Goal: Use online tool/utility: Utilize a website feature to perform a specific function

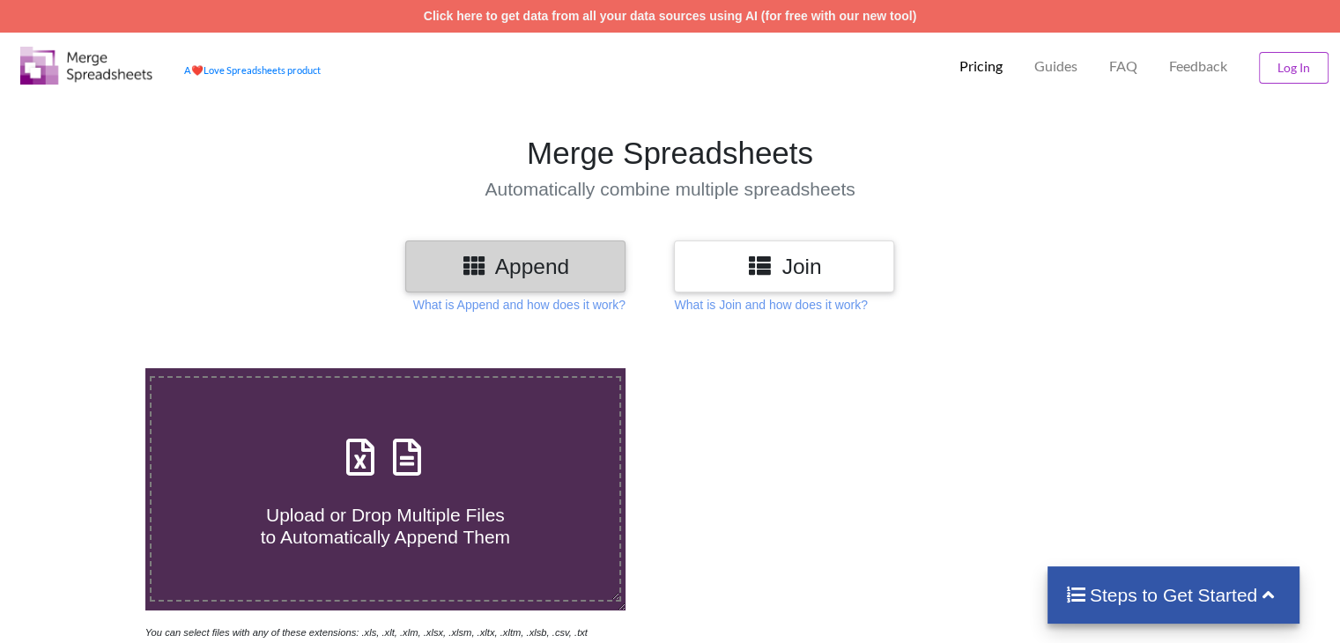
drag, startPoint x: 430, startPoint y: 468, endPoint x: 927, endPoint y: 320, distance: 518.3
click at [430, 468] on span at bounding box center [384, 458] width 93 height 41
click at [92, 368] on input "Upload or Drop Multiple Files to Automatically Append Them" at bounding box center [92, 368] width 0 height 0
type input "C:\fakepath\1.xlsx"
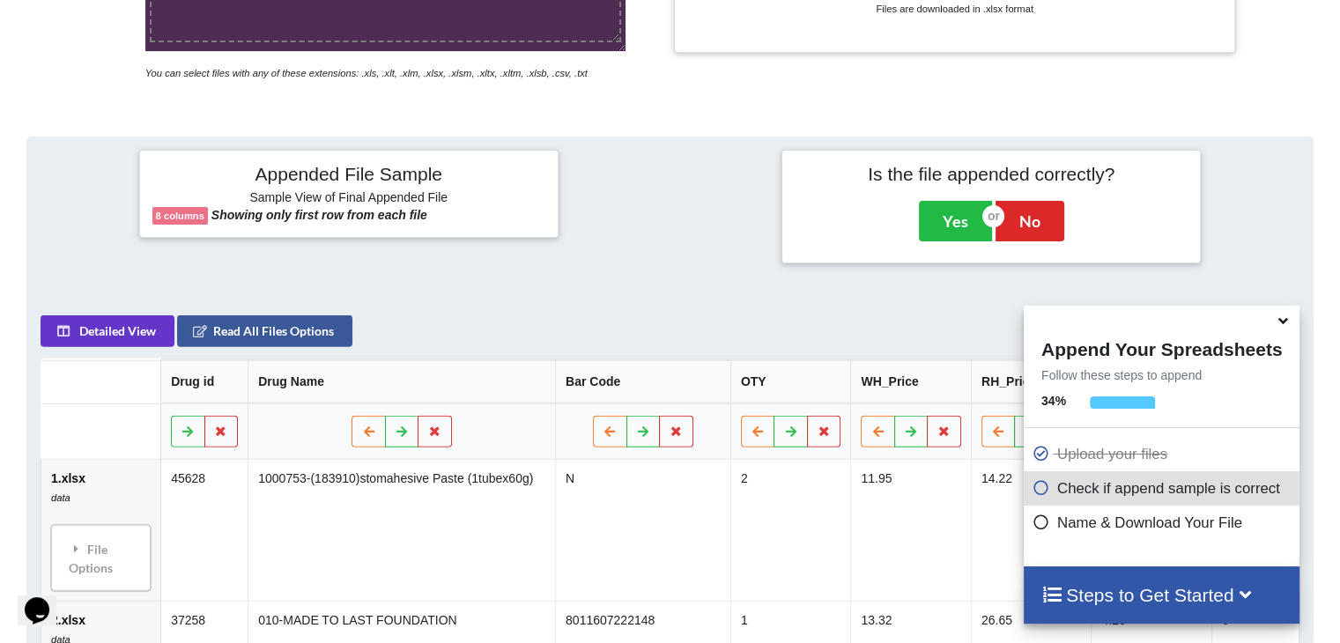
scroll to position [343, 0]
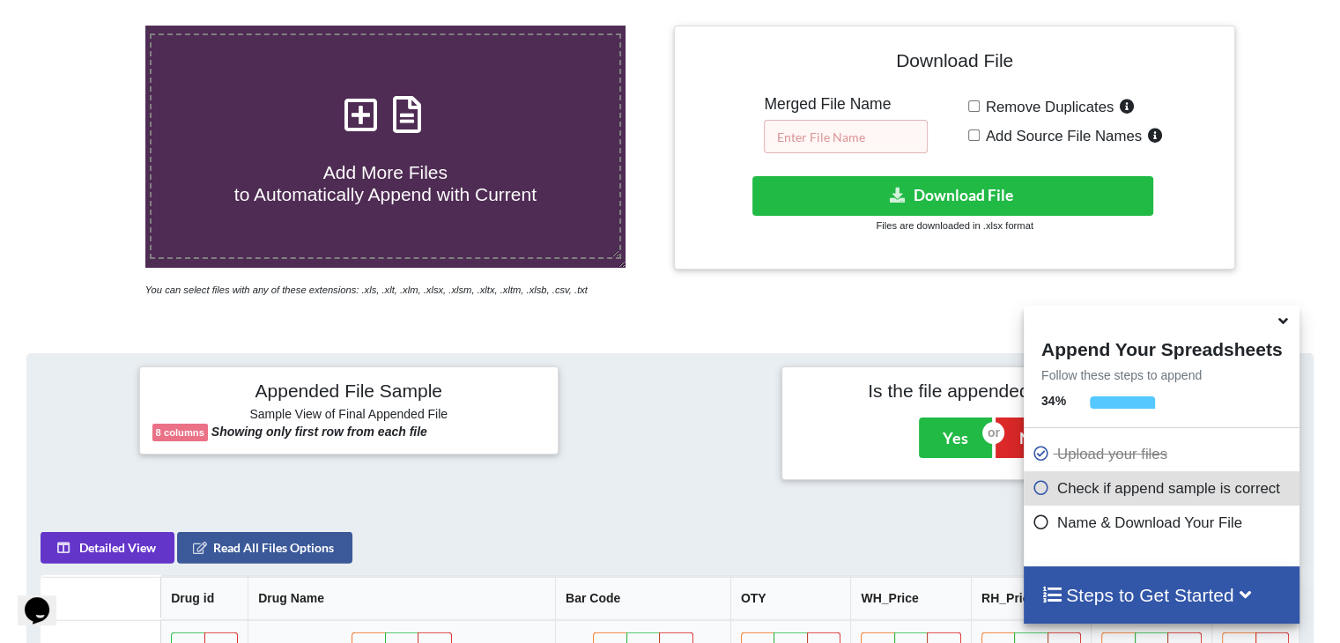
click at [682, 122] on input "text" at bounding box center [846, 136] width 164 height 33
paste input "NIC109_SEP25"
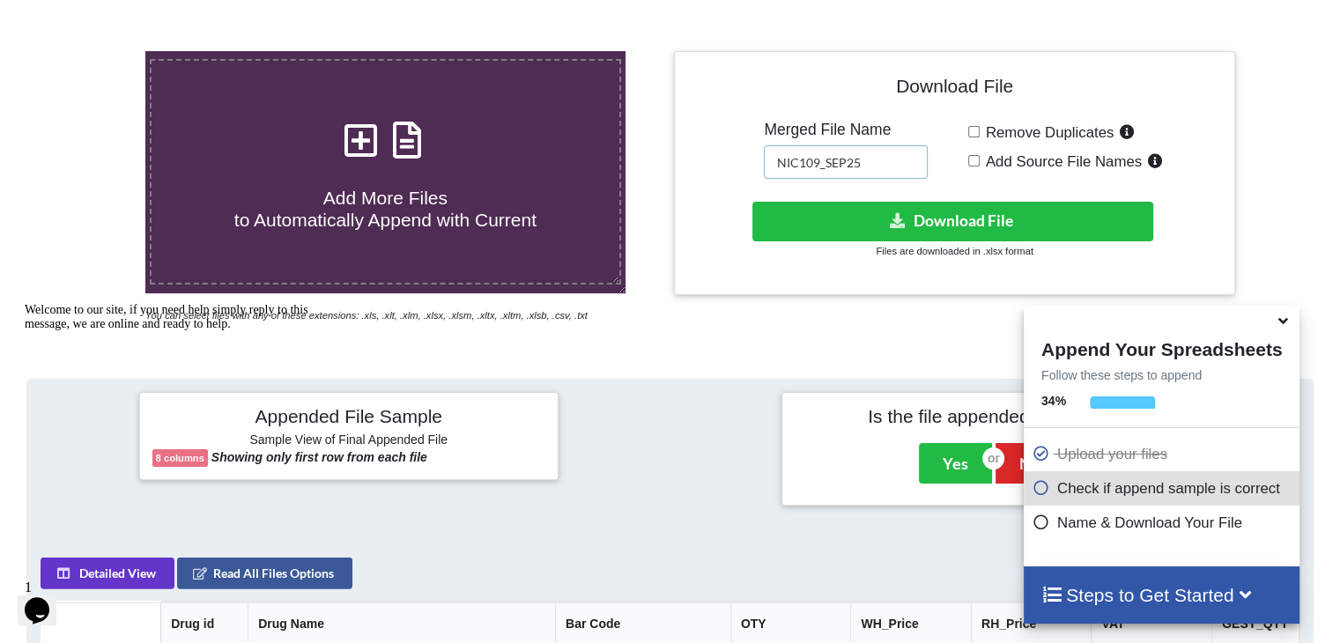
scroll to position [210, 0]
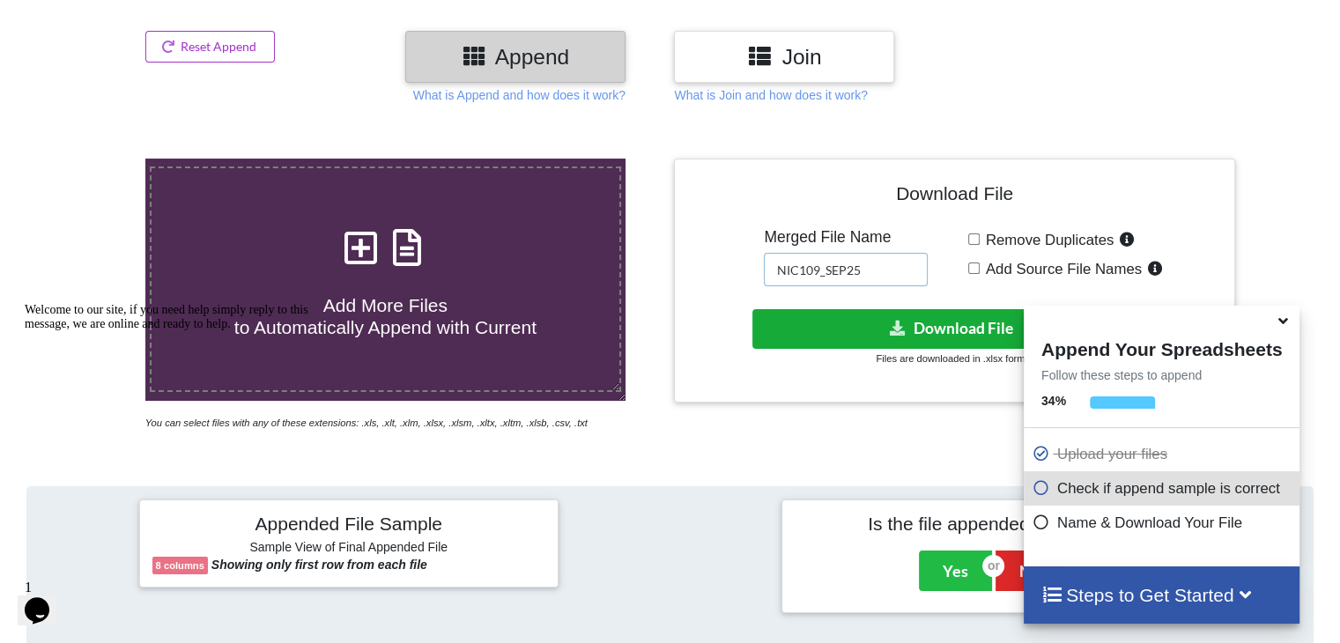
type input "NIC109_SEP25"
click at [682, 326] on button "Download File" at bounding box center [952, 329] width 401 height 40
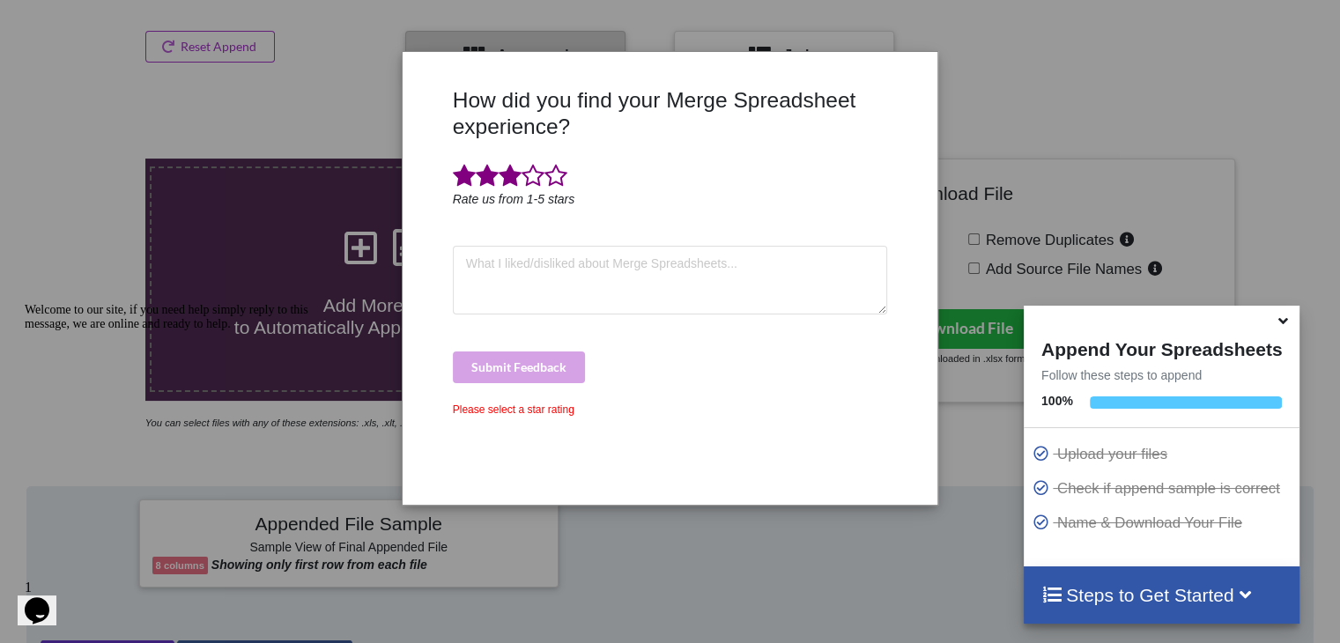
click at [520, 174] on span at bounding box center [510, 176] width 23 height 25
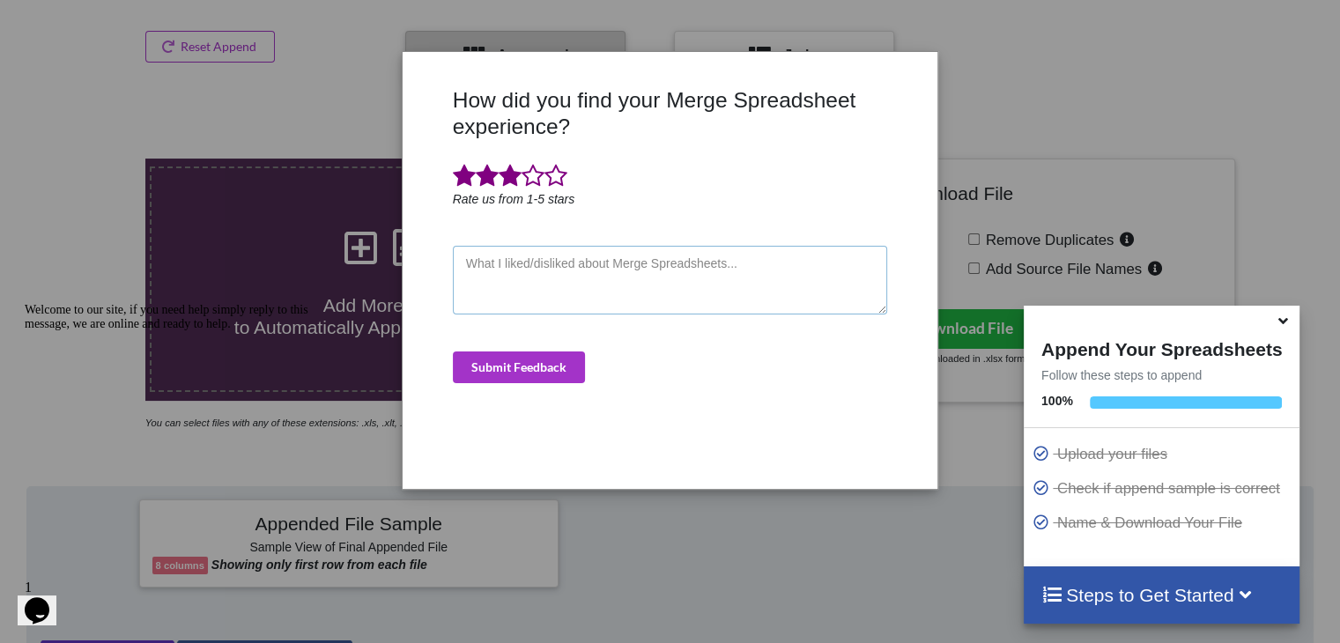
click at [533, 255] on textarea at bounding box center [670, 280] width 435 height 69
type textarea "as"
click at [550, 356] on button "Submit Feedback" at bounding box center [519, 367] width 132 height 32
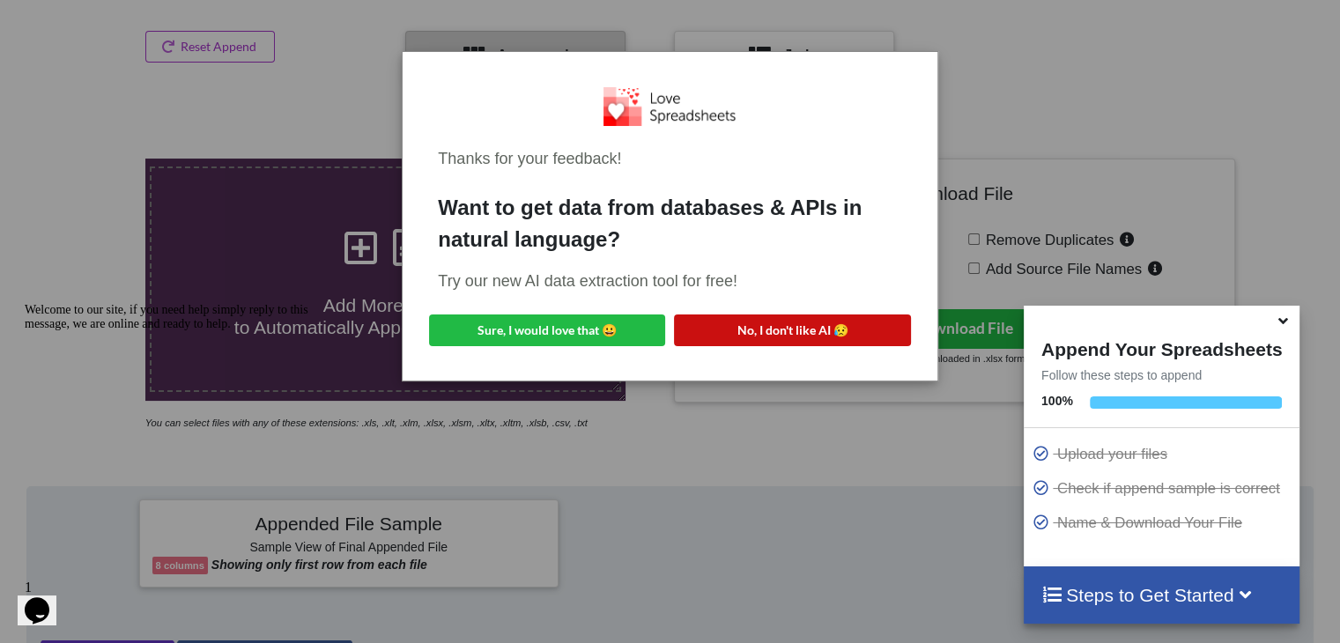
click at [682, 329] on button "No, I don't like AI 😥" at bounding box center [792, 330] width 236 height 32
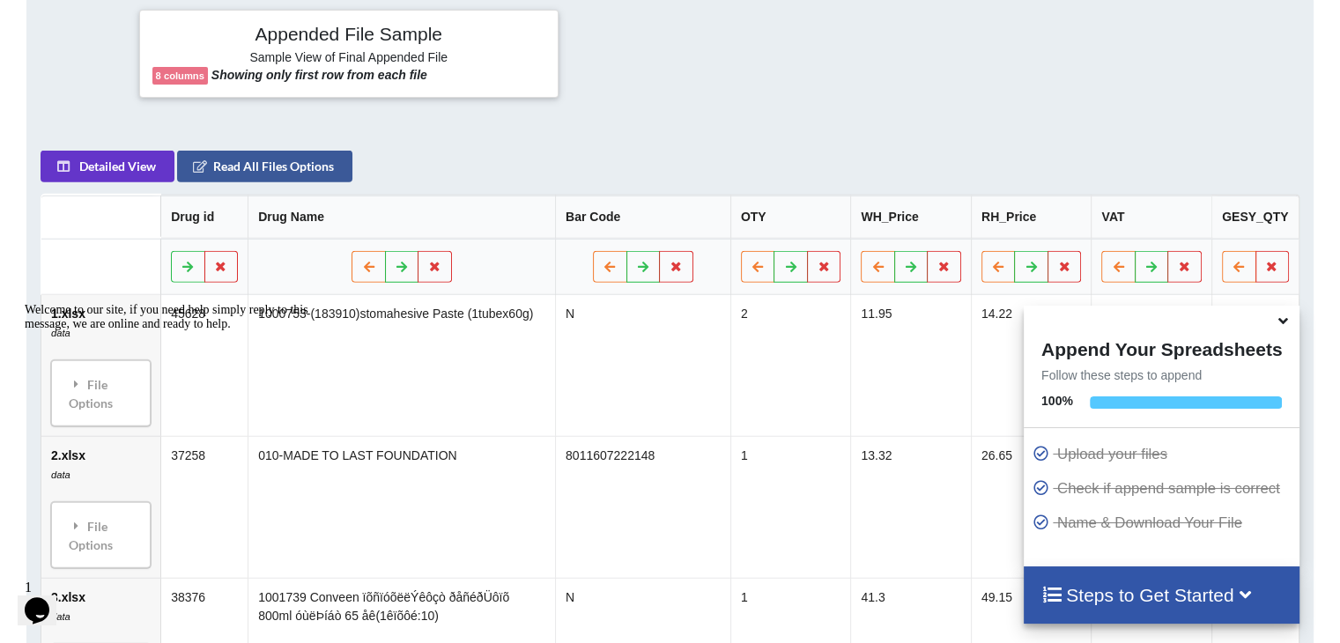
scroll to position [474, 0]
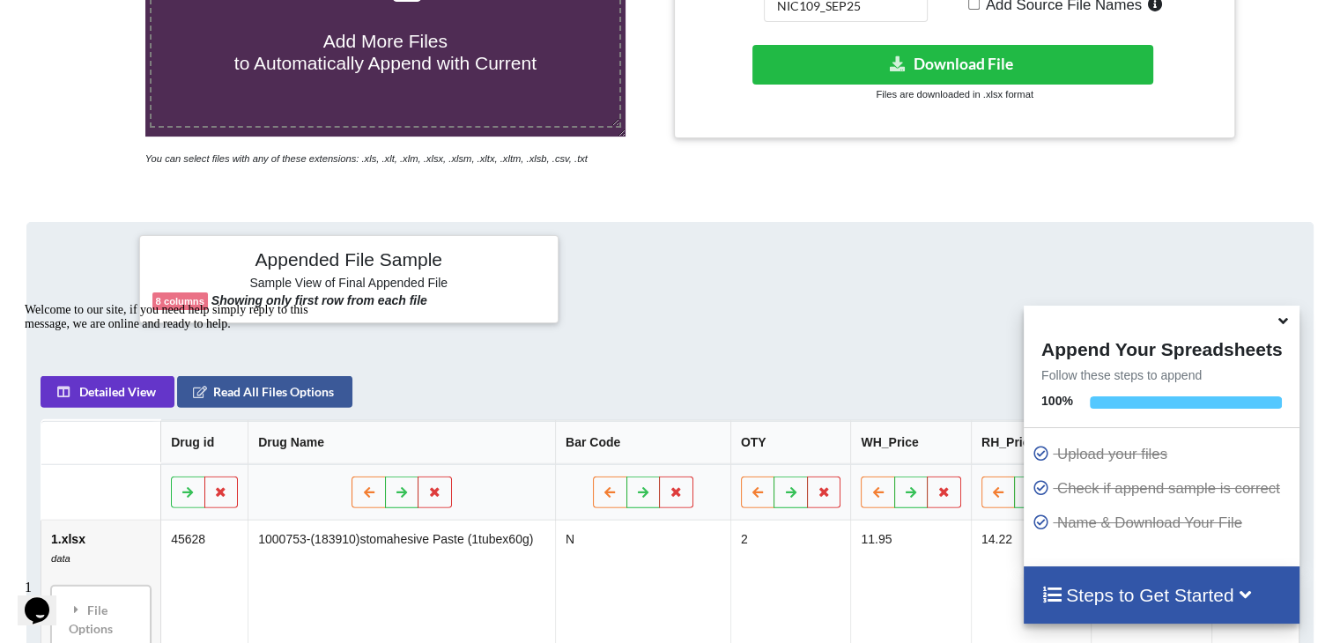
click at [682, 321] on icon at bounding box center [1283, 318] width 18 height 16
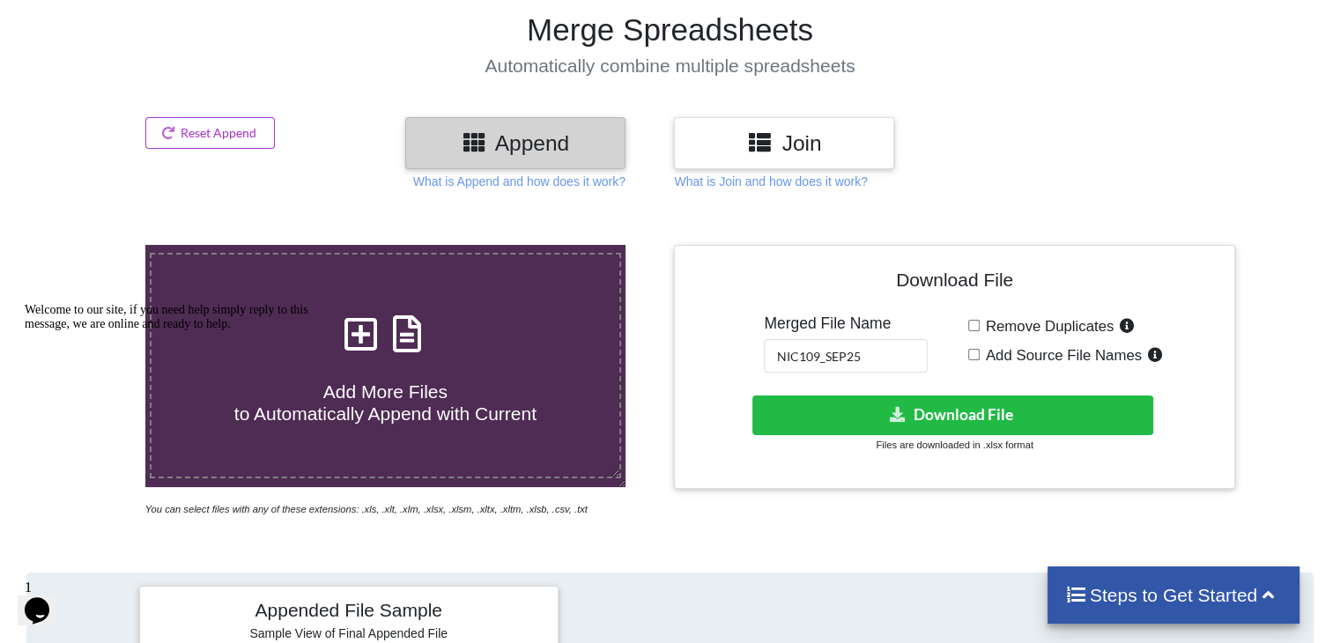
scroll to position [122, 0]
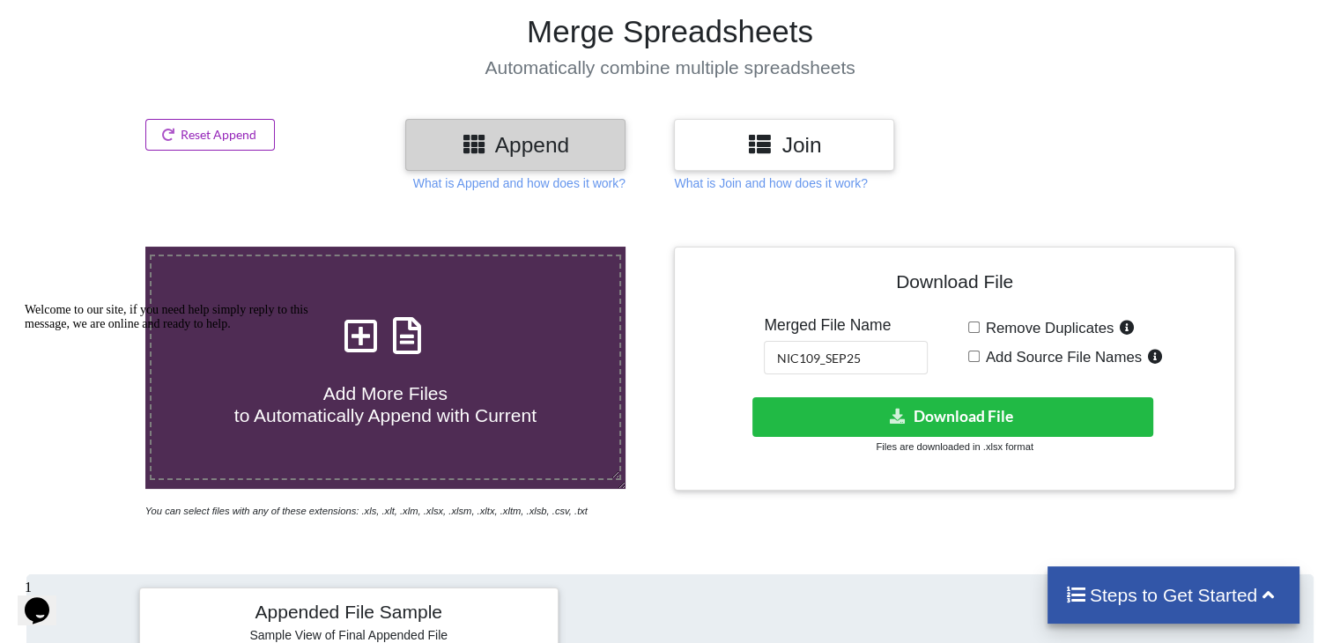
drag, startPoint x: 220, startPoint y: 136, endPoint x: 352, endPoint y: 192, distance: 143.6
click at [220, 137] on button "Reset Append" at bounding box center [210, 135] width 130 height 32
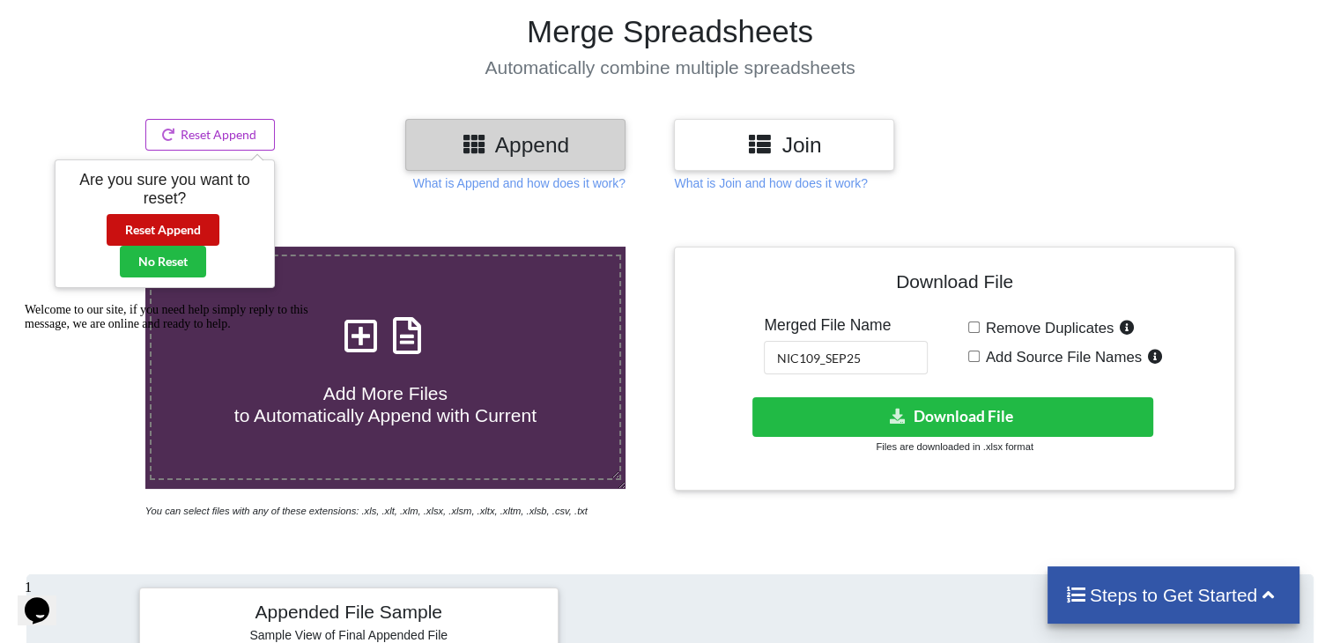
click at [207, 224] on button "Reset Append" at bounding box center [163, 230] width 113 height 32
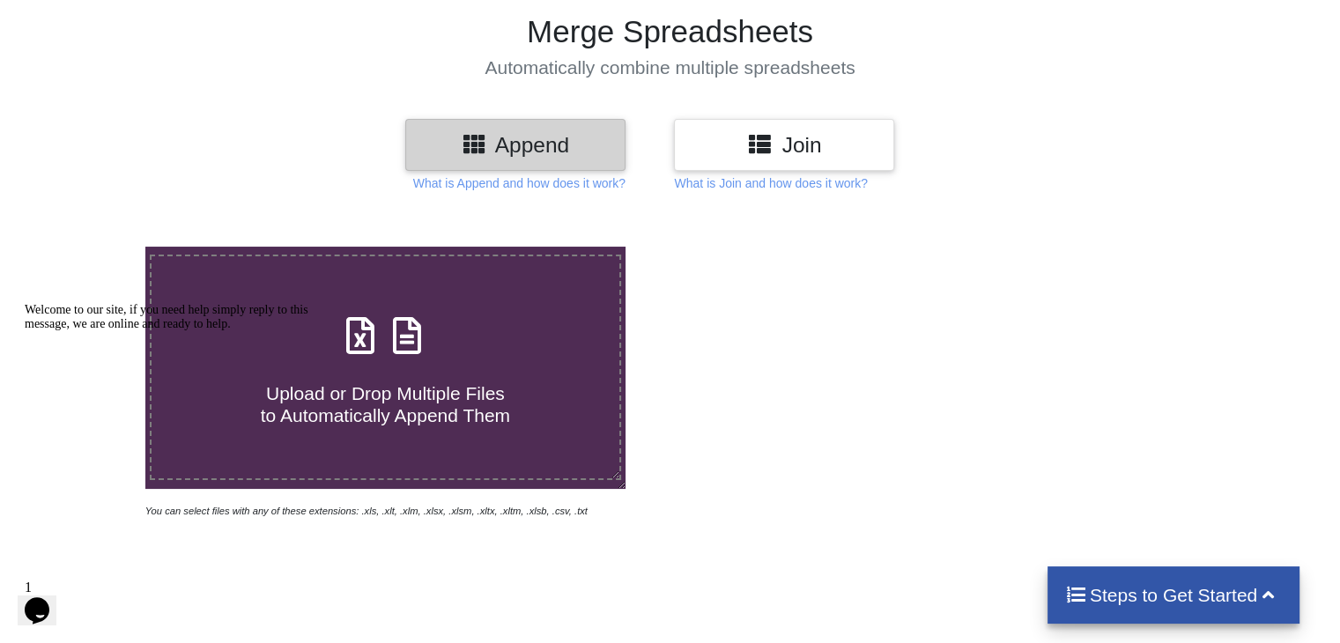
click at [454, 353] on div "Upload or Drop Multiple Files to Automatically Append Them" at bounding box center [384, 367] width 467 height 119
click at [92, 247] on input "Upload or Drop Multiple Files to Automatically Append Them" at bounding box center [92, 247] width 0 height 0
type input "C:\fakepath\1.xlsx"
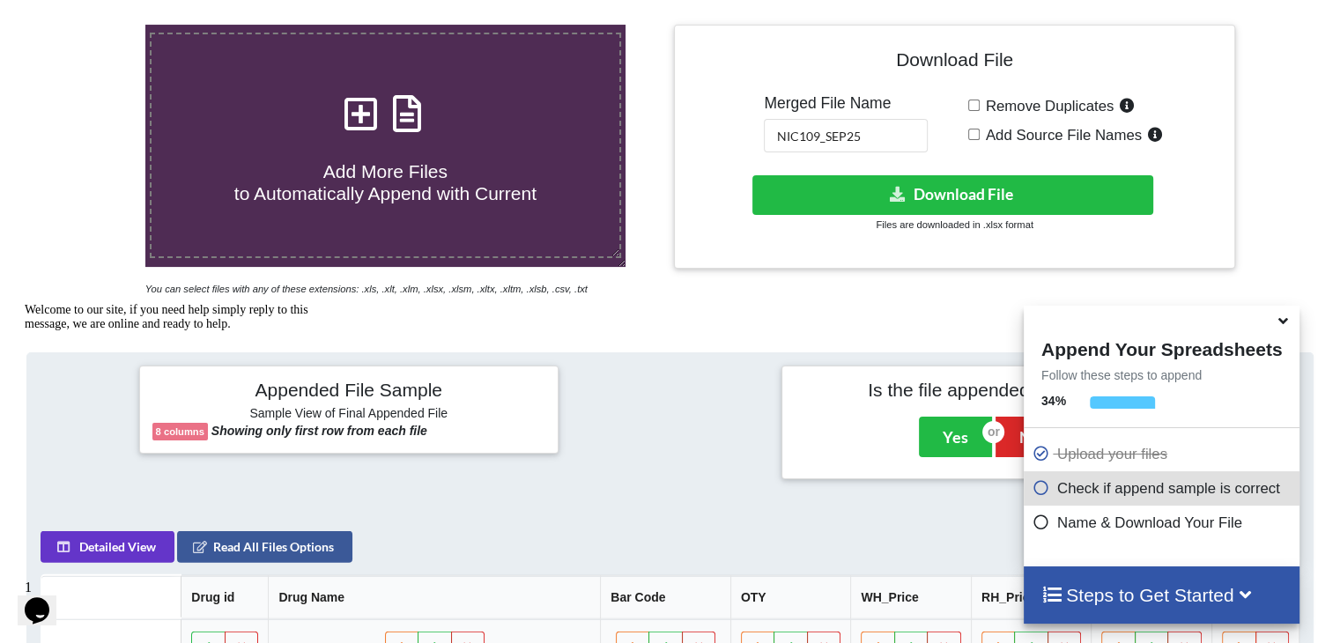
scroll to position [343, 0]
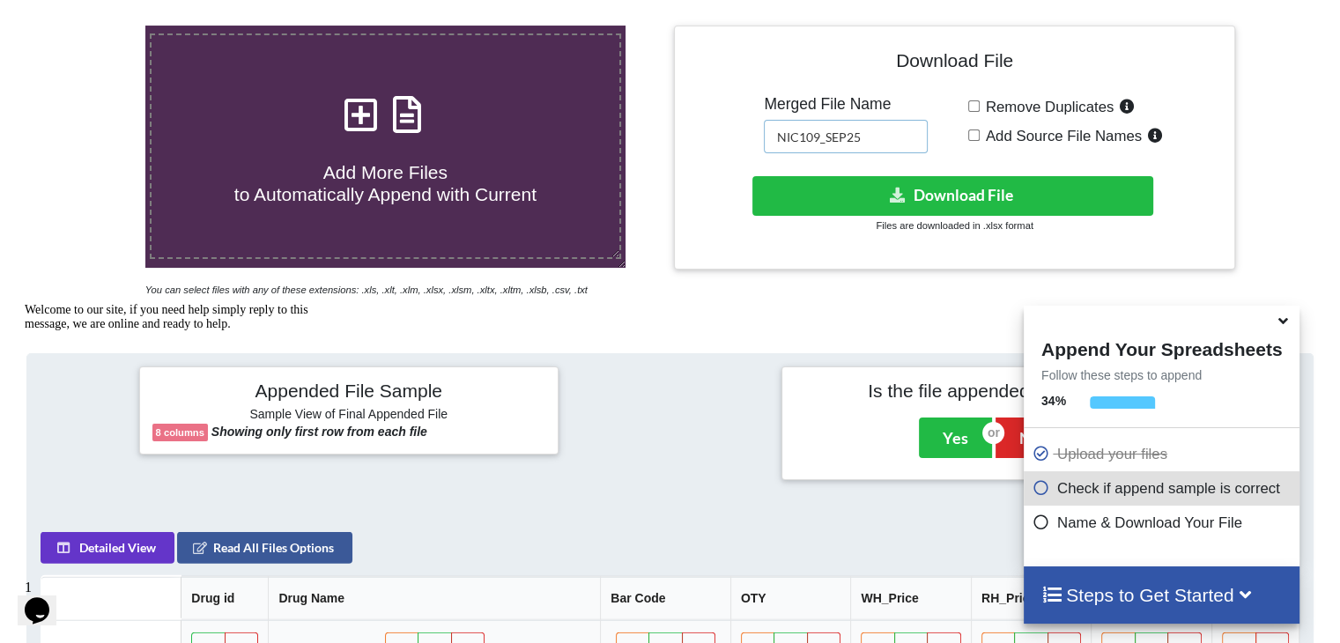
drag, startPoint x: 878, startPoint y: 142, endPoint x: 705, endPoint y: 131, distance: 173.8
click at [682, 130] on div "Download File Merged File Name NIC109_SEP25 Remove Duplicates Add Source File N…" at bounding box center [954, 148] width 534 height 218
type input "lar090"
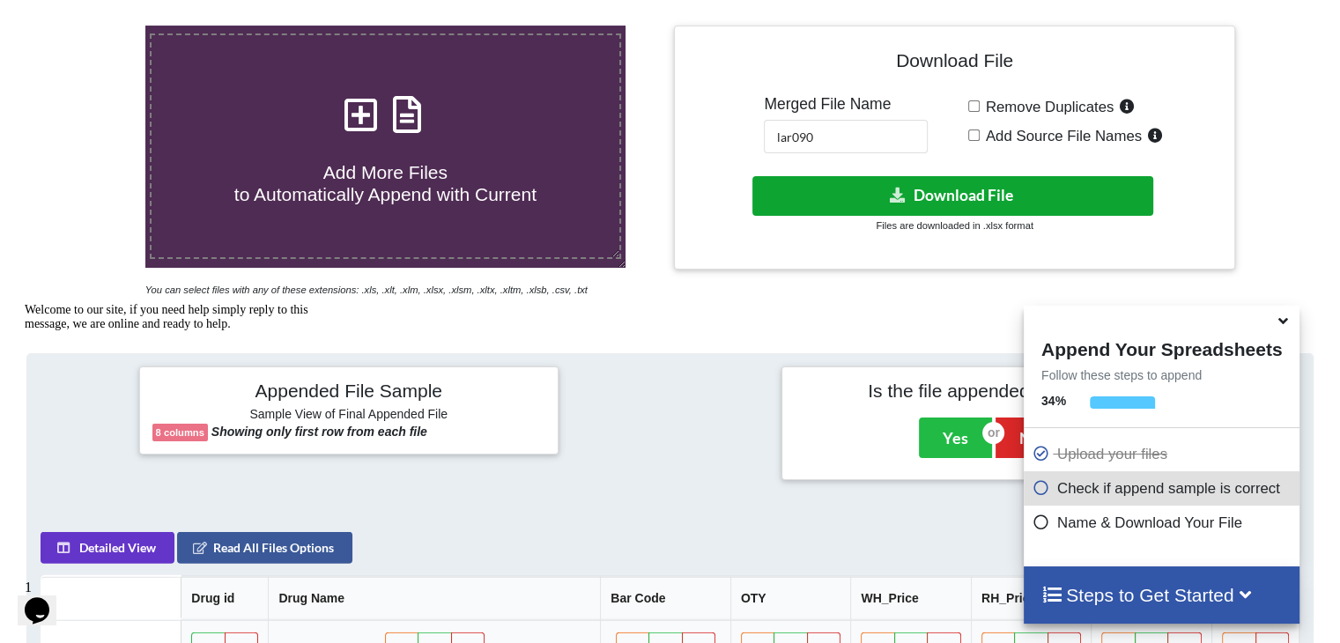
click at [682, 203] on button "Download File" at bounding box center [952, 196] width 401 height 40
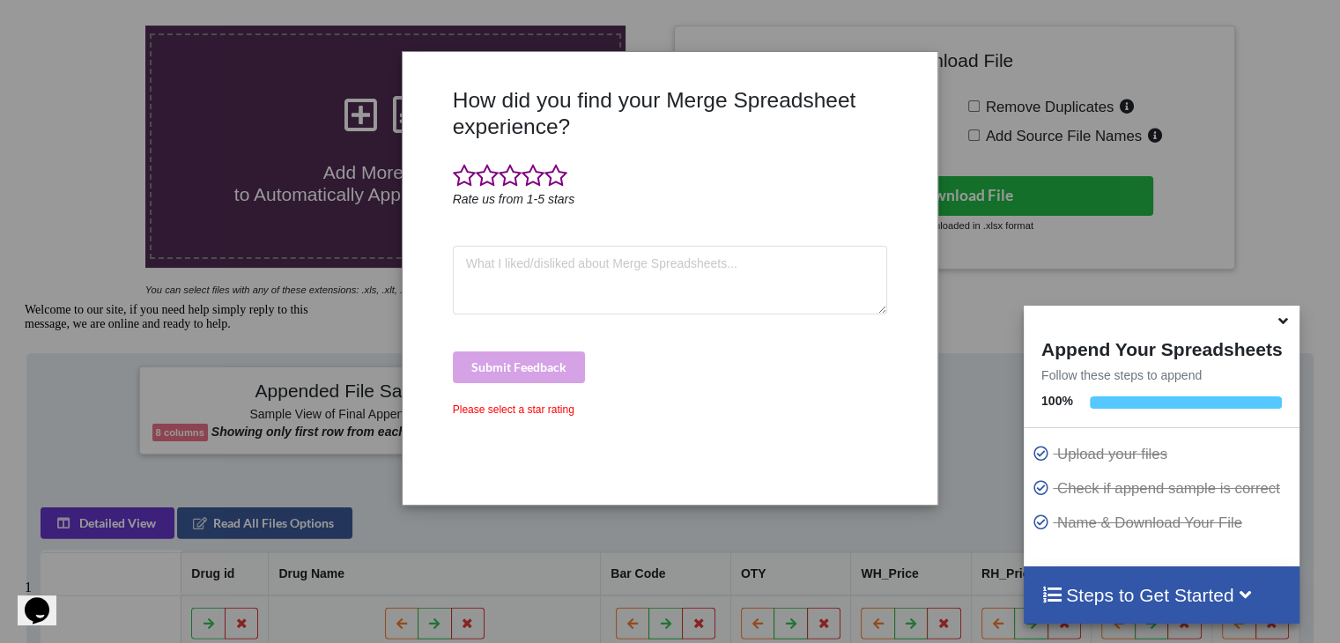
drag, startPoint x: 853, startPoint y: 113, endPoint x: 914, endPoint y: 62, distance: 80.1
click at [682, 114] on h3 "How did you find your Merge Spreadsheet experience?" at bounding box center [670, 113] width 435 height 52
drag, startPoint x: 948, startPoint y: 92, endPoint x: 807, endPoint y: 153, distance: 153.5
click at [682, 92] on div "How did you find your Merge Spreadsheet experience? Rate us from 1-5 stars Subm…" at bounding box center [670, 321] width 1340 height 643
click at [574, 248] on textarea at bounding box center [670, 280] width 435 height 69
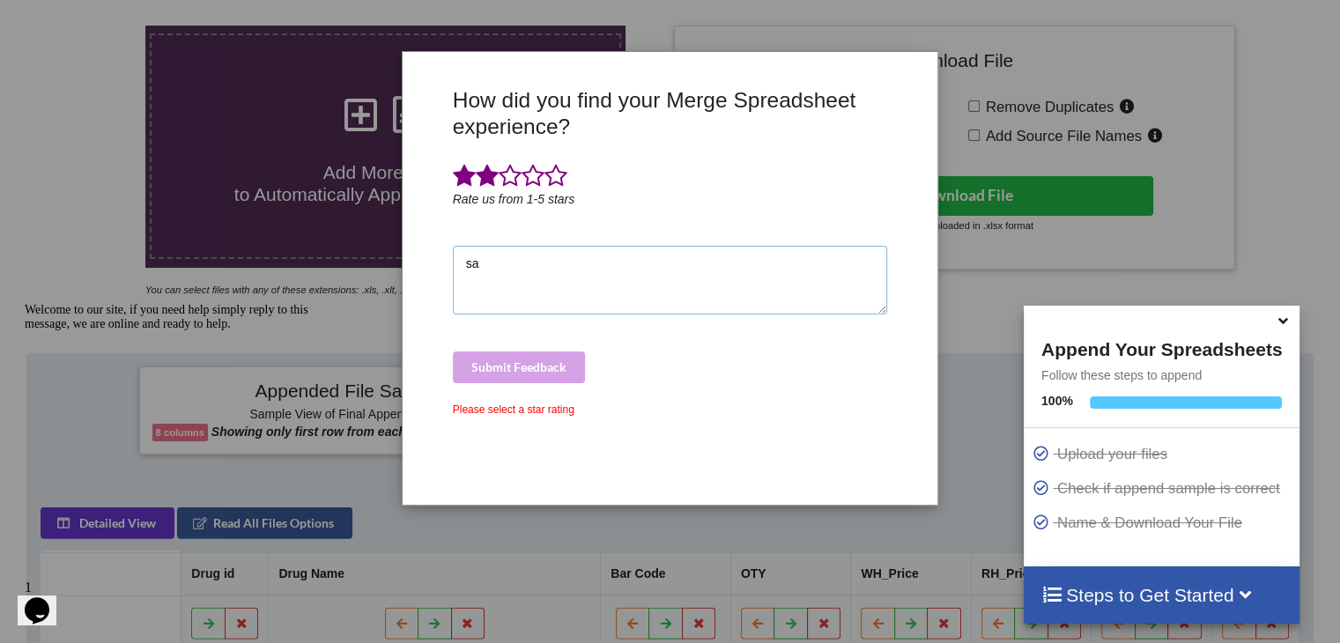
type textarea "sa"
click at [483, 181] on span at bounding box center [487, 176] width 23 height 25
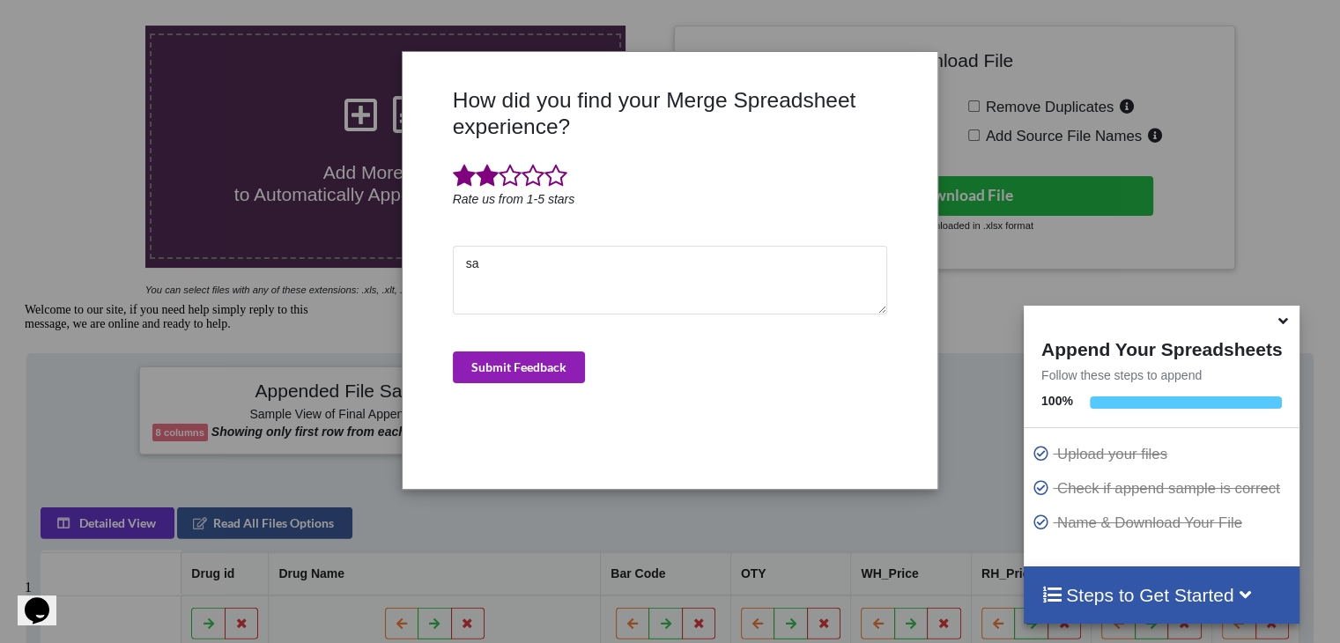
click at [498, 366] on button "Submit Feedback" at bounding box center [519, 367] width 132 height 32
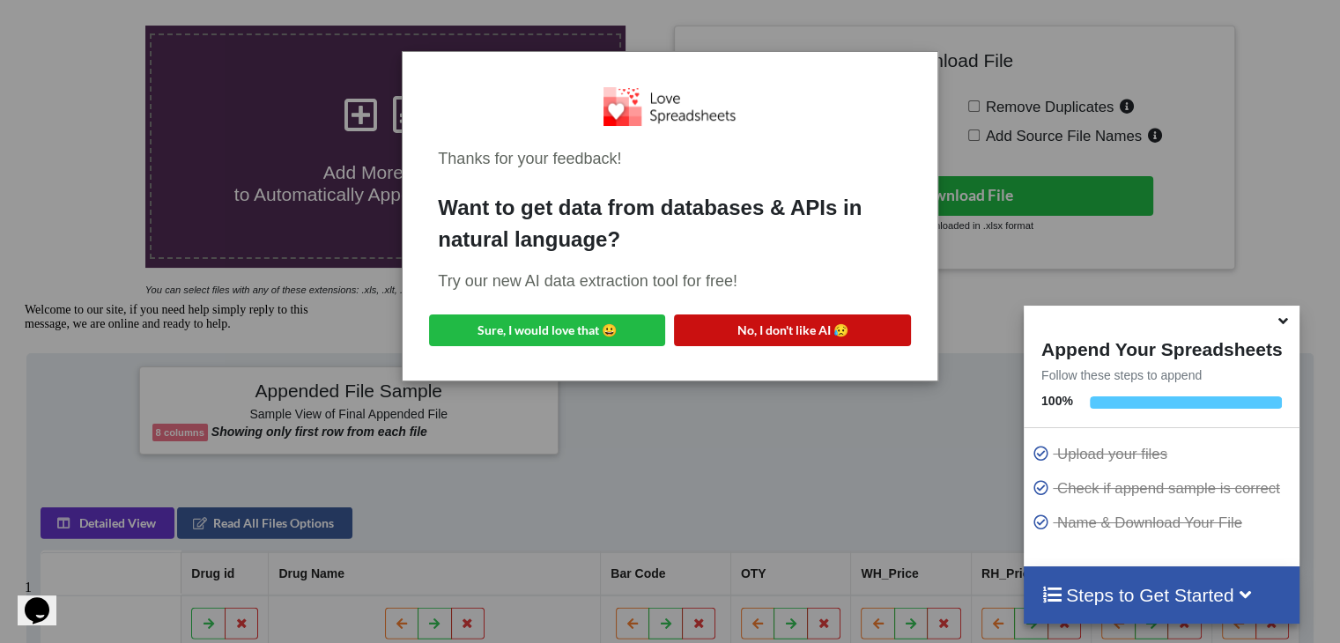
click at [682, 329] on button "No, I don't like AI 😥" at bounding box center [792, 330] width 236 height 32
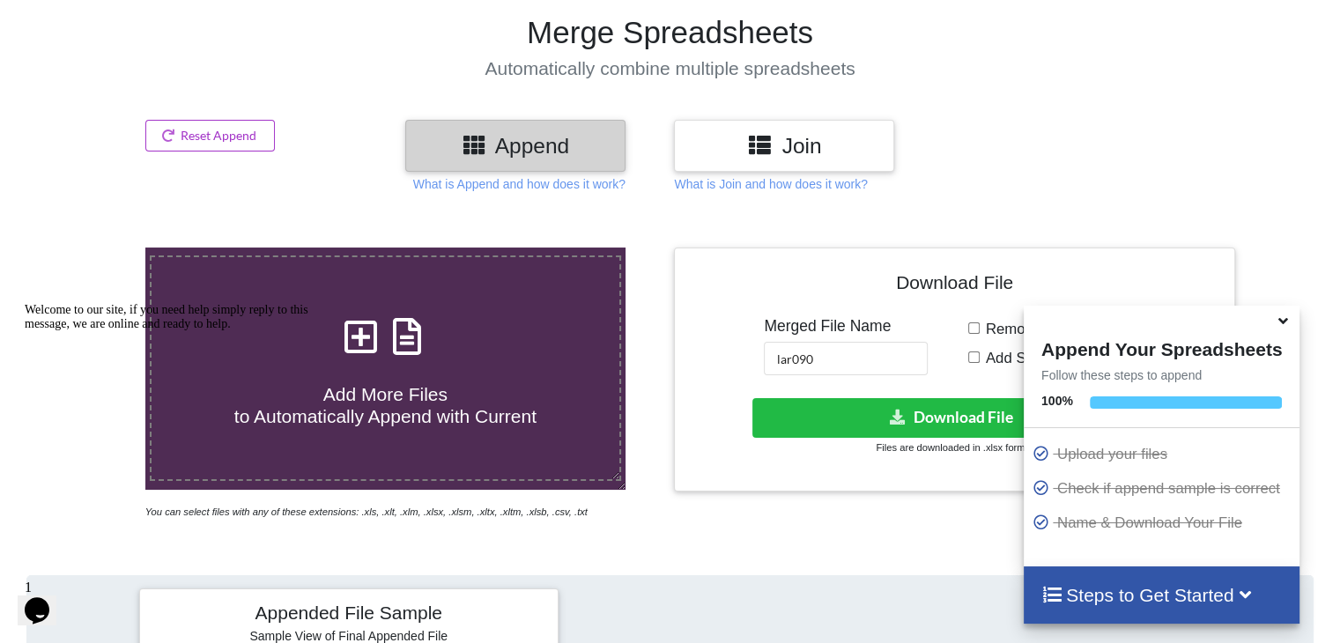
scroll to position [0, 0]
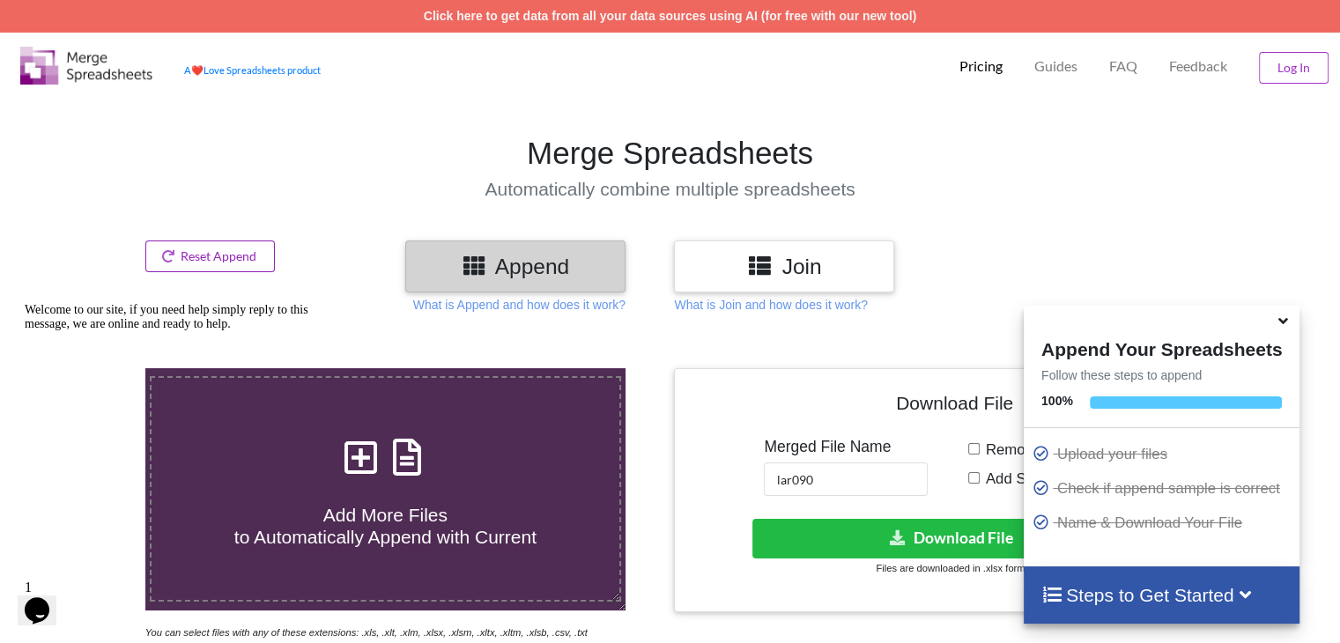
click at [215, 254] on button "Reset Append" at bounding box center [210, 256] width 130 height 32
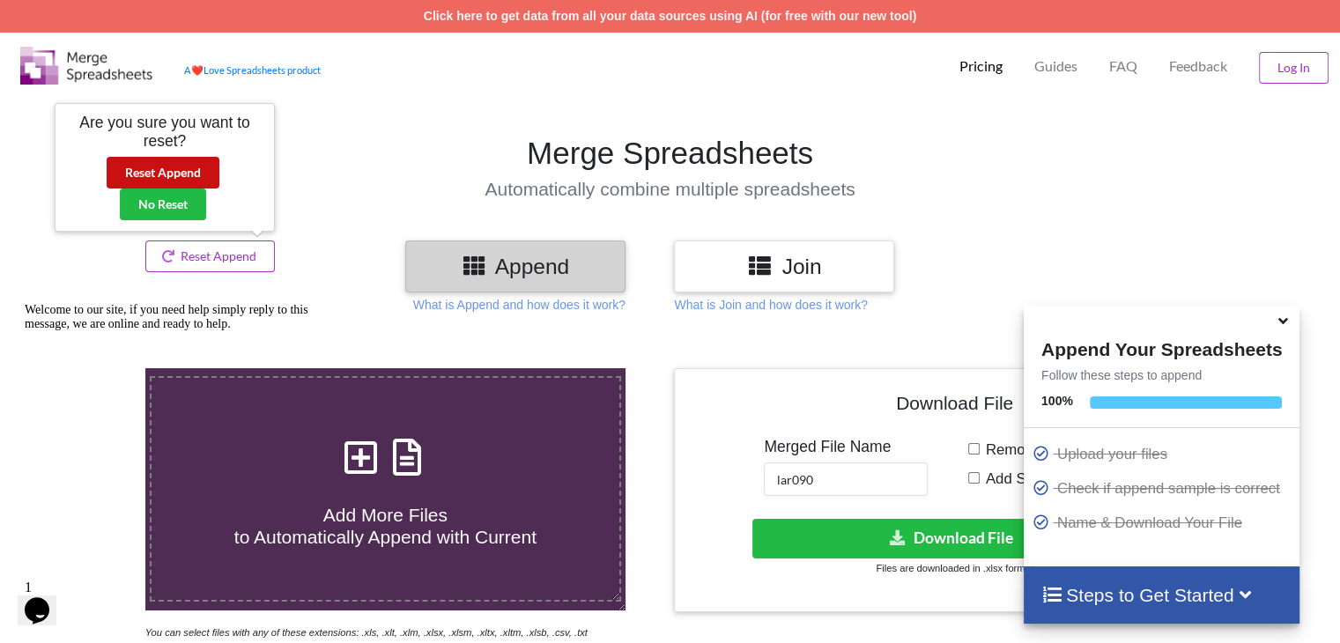
click at [186, 168] on button "Reset Append" at bounding box center [163, 173] width 113 height 32
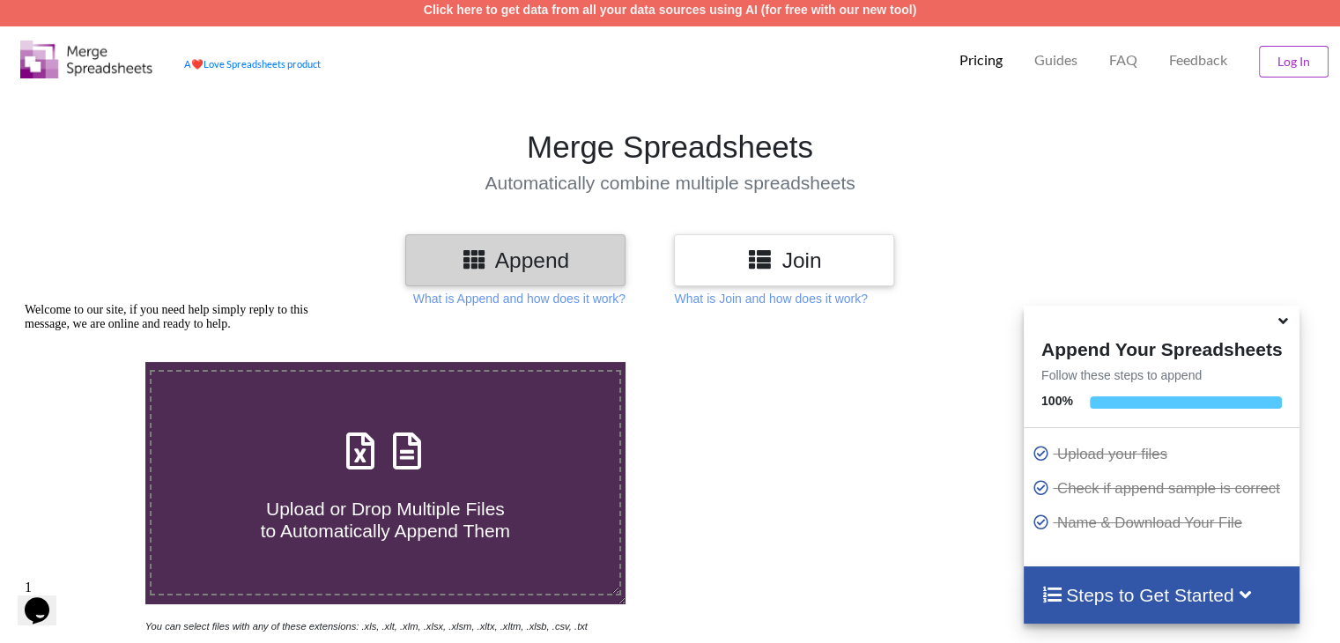
scroll to position [352, 0]
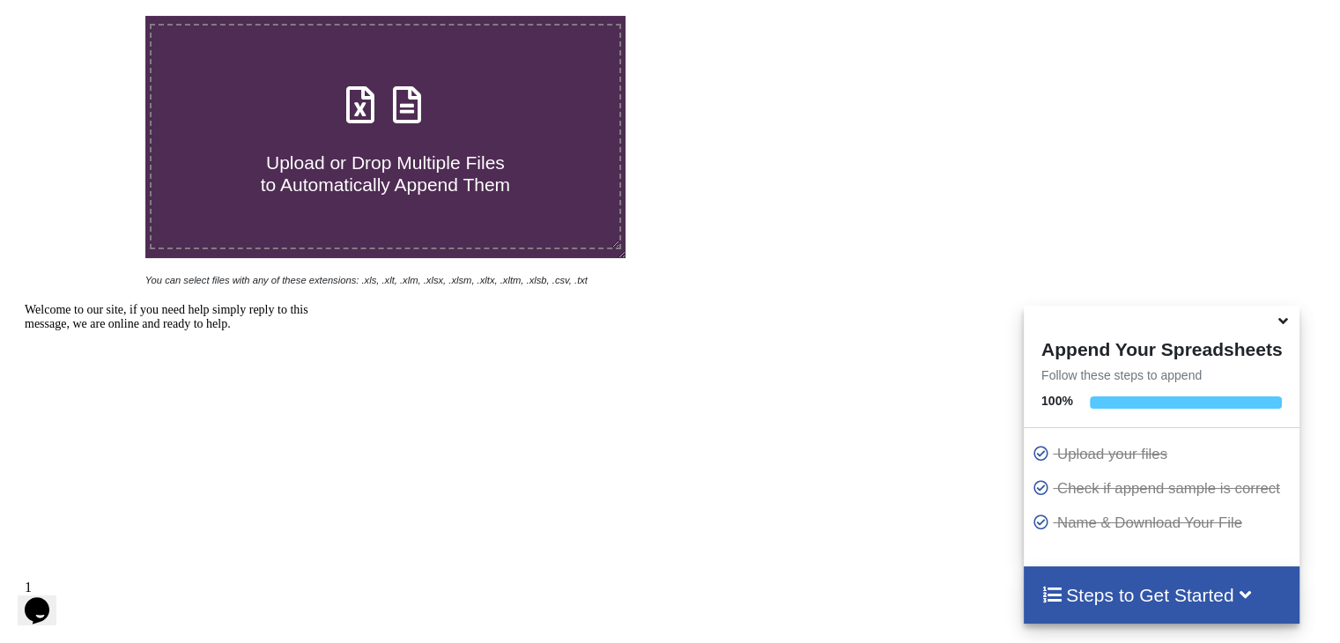
click at [403, 159] on span "Upload or Drop Multiple Files to Automatically Append Them" at bounding box center [385, 173] width 249 height 42
click at [92, 16] on input "Upload or Drop Multiple Files to Automatically Append Them" at bounding box center [92, 16] width 0 height 0
type input "C:\fakepath\1.xlsx"
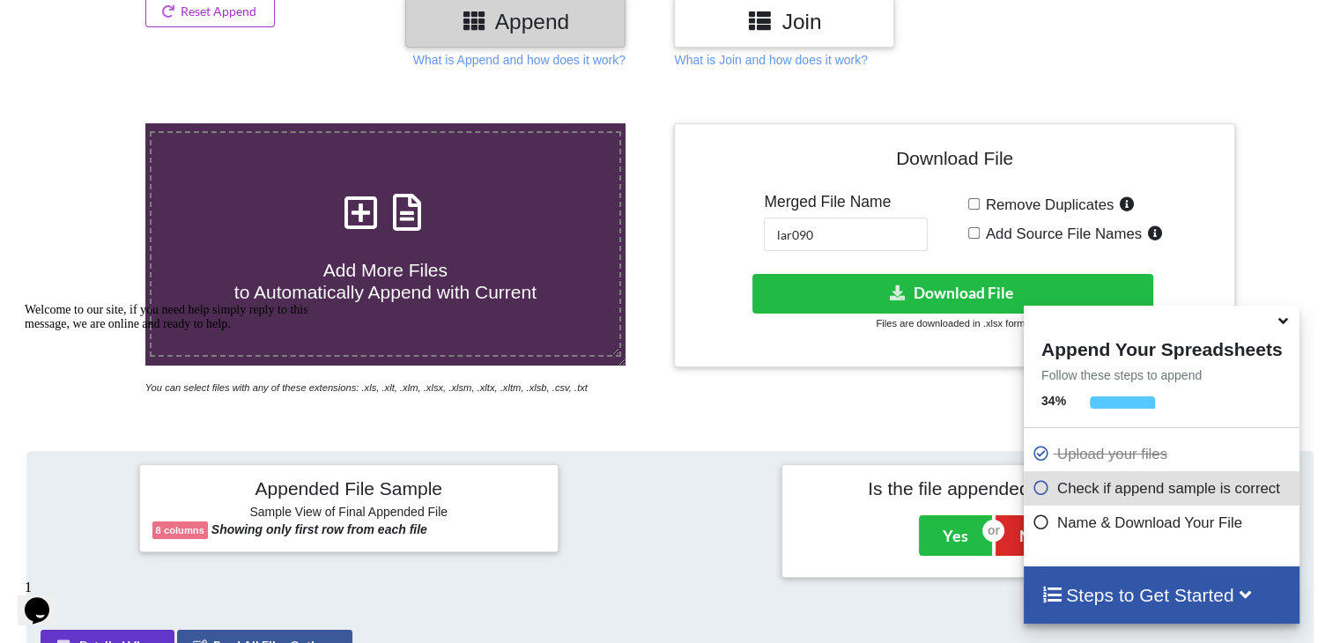
scroll to position [255, 0]
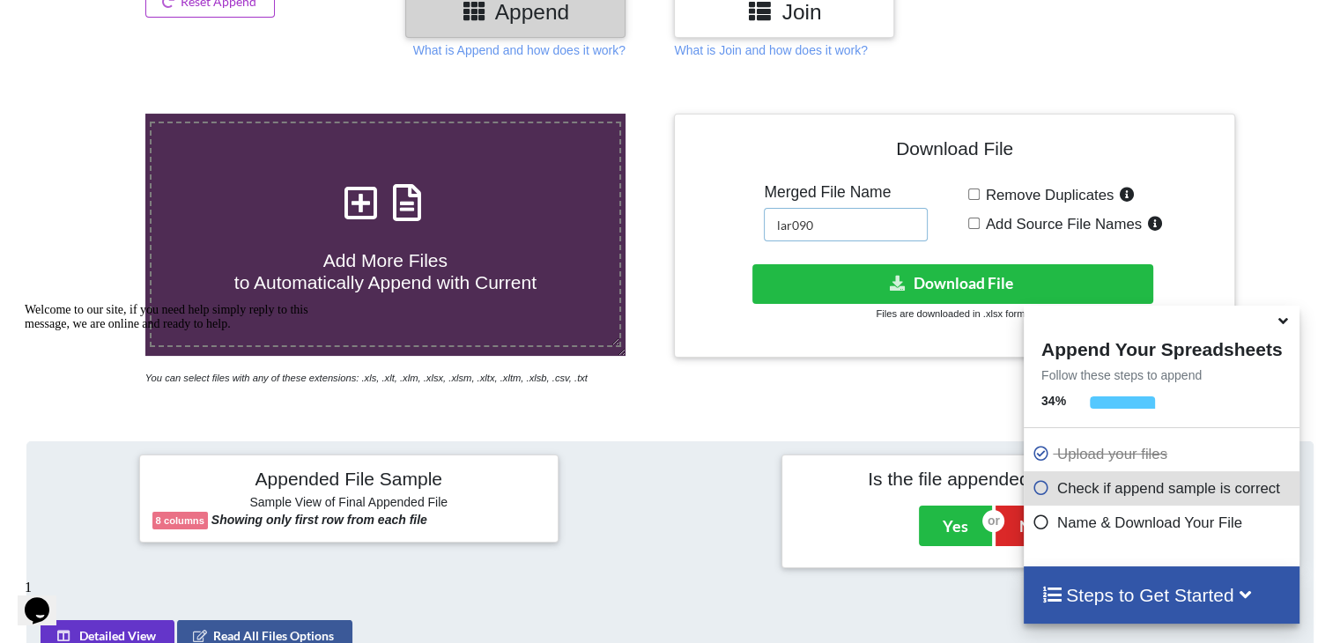
drag, startPoint x: 852, startPoint y: 220, endPoint x: 726, endPoint y: 244, distance: 128.2
click at [682, 244] on div "Download File Merged File Name lar090 Remove Duplicates Add Source File Names D…" at bounding box center [954, 236] width 534 height 218
drag, startPoint x: 825, startPoint y: 212, endPoint x: 682, endPoint y: 379, distance: 219.8
click at [682, 379] on div "Download File Merged File Name lar090 Remove Duplicates Add Source File Names D…" at bounding box center [953, 250] width 569 height 273
drag, startPoint x: 827, startPoint y: 209, endPoint x: 772, endPoint y: 219, distance: 56.5
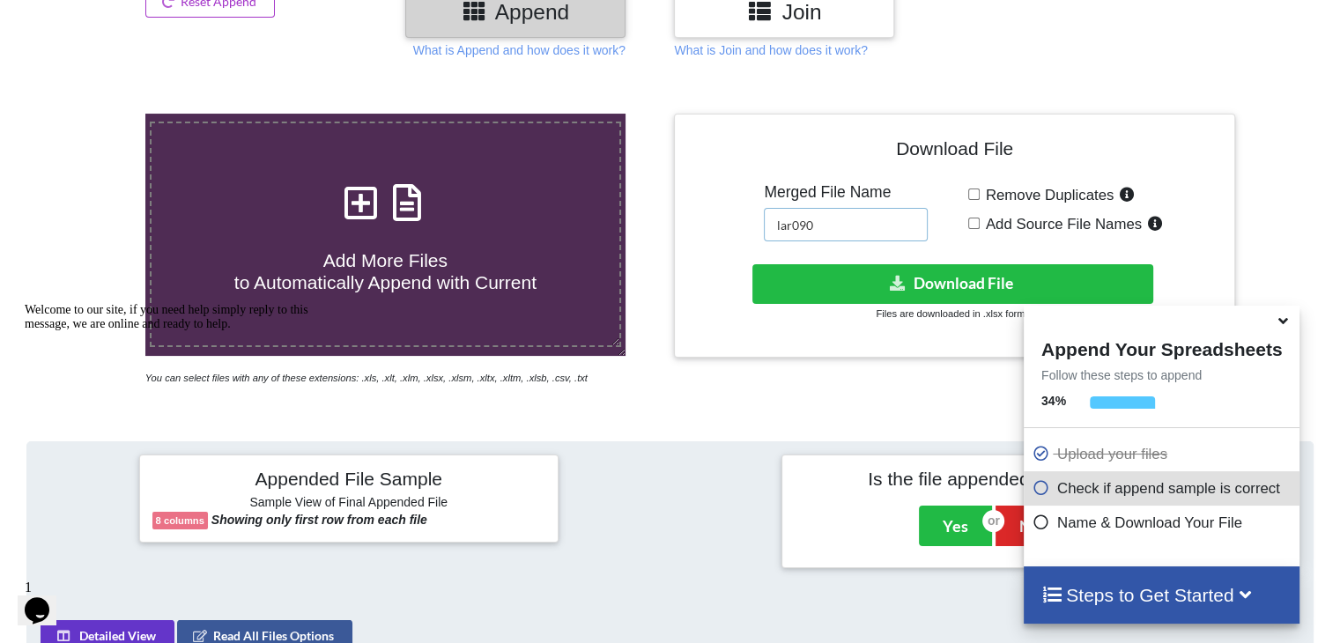
click at [682, 233] on div "Download File Merged File Name lar090 Remove Duplicates Add Source File Names D…" at bounding box center [954, 236] width 534 height 218
paste input "NIC112_SEP25"
type input "NIC112_SEP25"
click at [682, 373] on div "Download File Merged File Name NIC112_SEP25 Remove Duplicates Add Source File N…" at bounding box center [953, 250] width 569 height 273
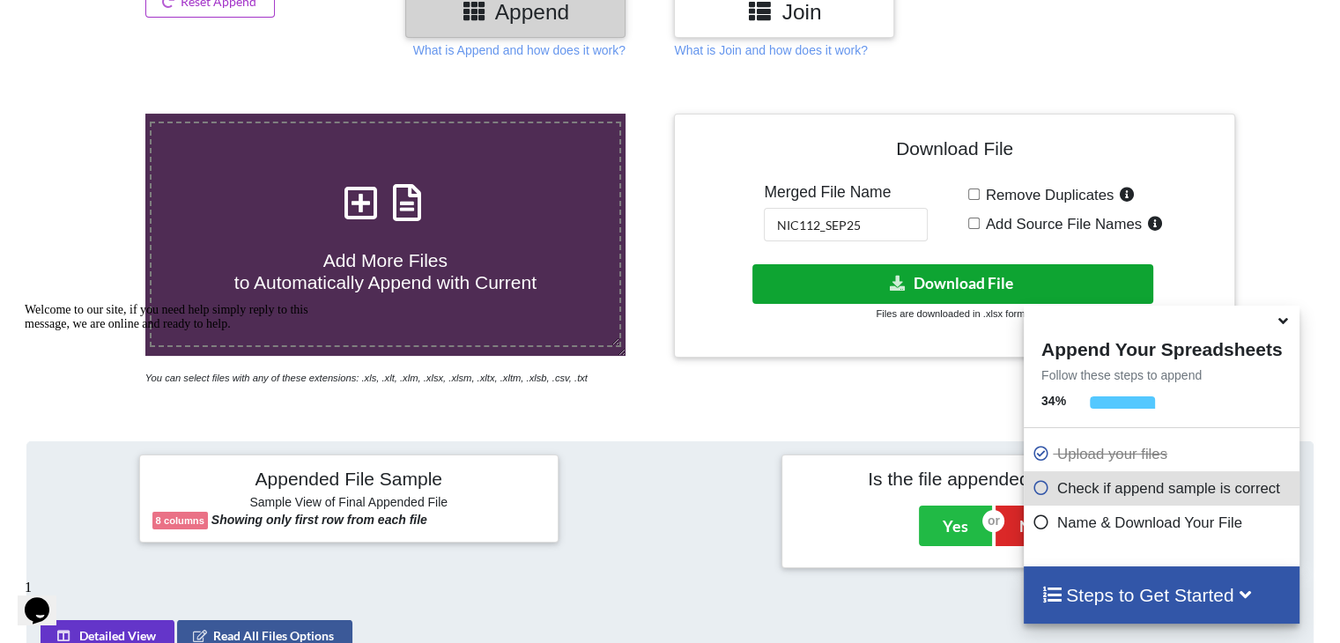
click at [682, 273] on button "Download File" at bounding box center [952, 284] width 401 height 40
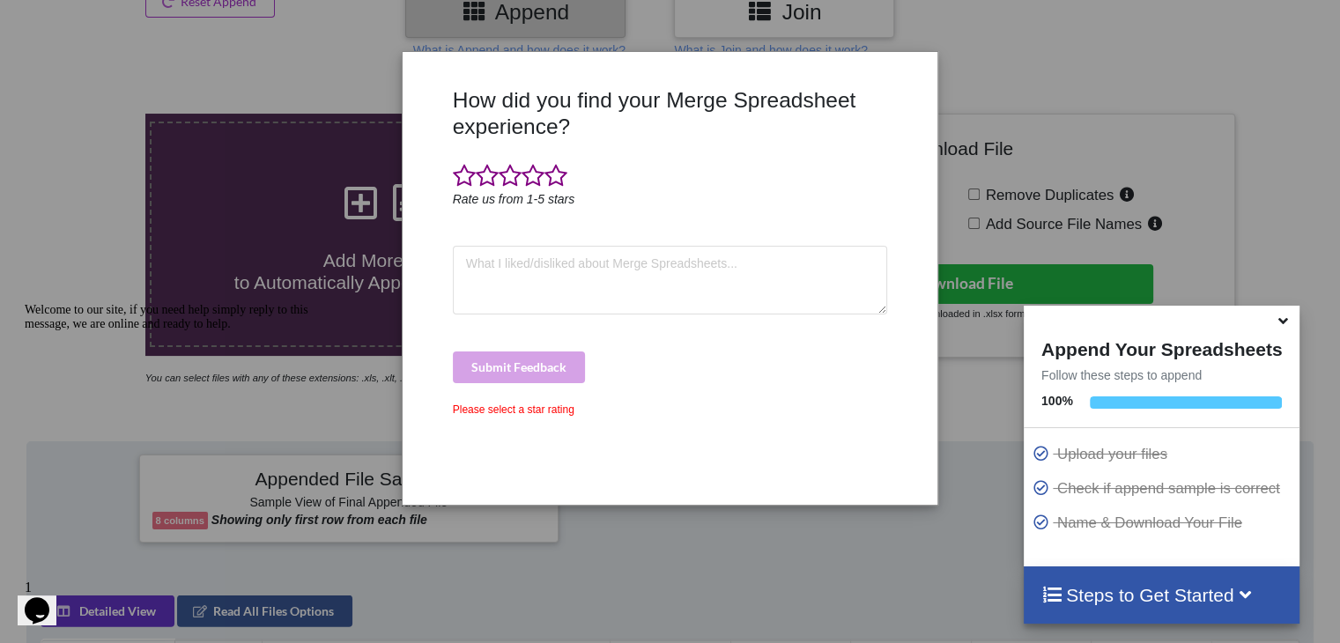
click at [0, 378] on div "How did you find your Merge Spreadsheet experience? Rate us from 1-5 stars Subm…" at bounding box center [670, 321] width 1340 height 643
drag, startPoint x: 698, startPoint y: 558, endPoint x: 733, endPoint y: 506, distance: 62.3
click at [682, 559] on div "How did you find your Merge Spreadsheet experience? Rate us from 1-5 stars Subm…" at bounding box center [670, 321] width 1340 height 643
click at [682, 282] on textarea at bounding box center [670, 280] width 435 height 69
type textarea "saf"
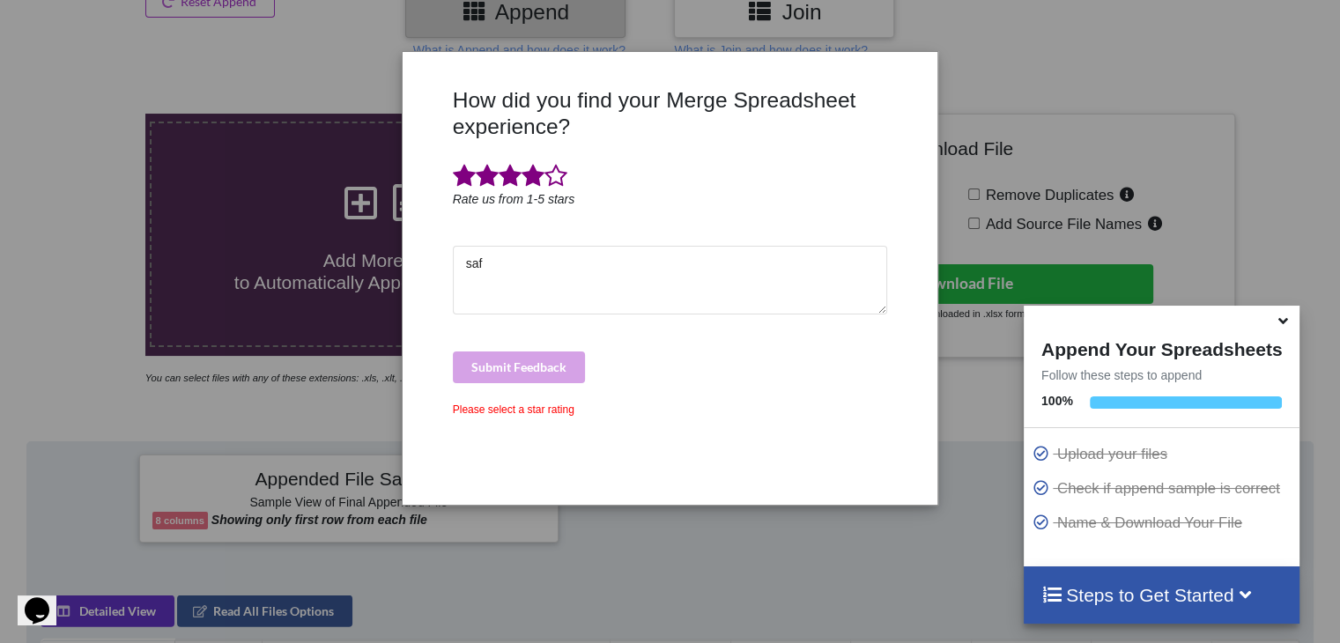
click at [522, 175] on span at bounding box center [532, 176] width 23 height 25
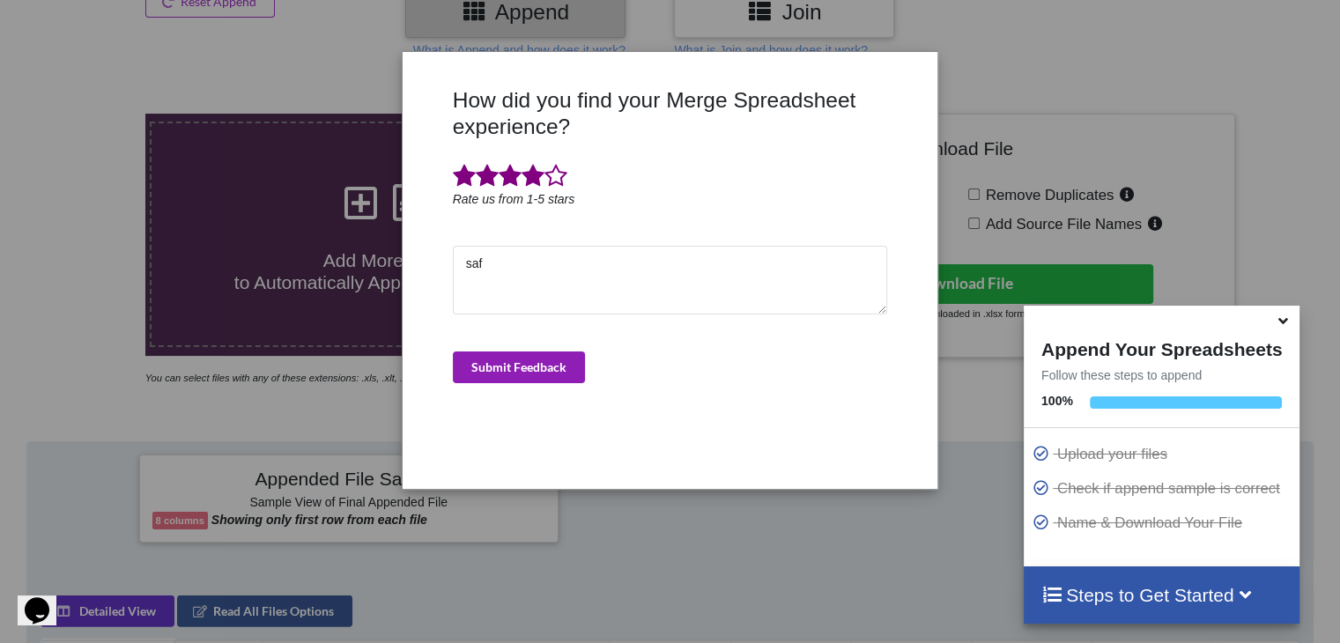
drag, startPoint x: 525, startPoint y: 376, endPoint x: 607, endPoint y: 371, distance: 82.1
click at [525, 377] on button "Submit Feedback" at bounding box center [519, 367] width 132 height 32
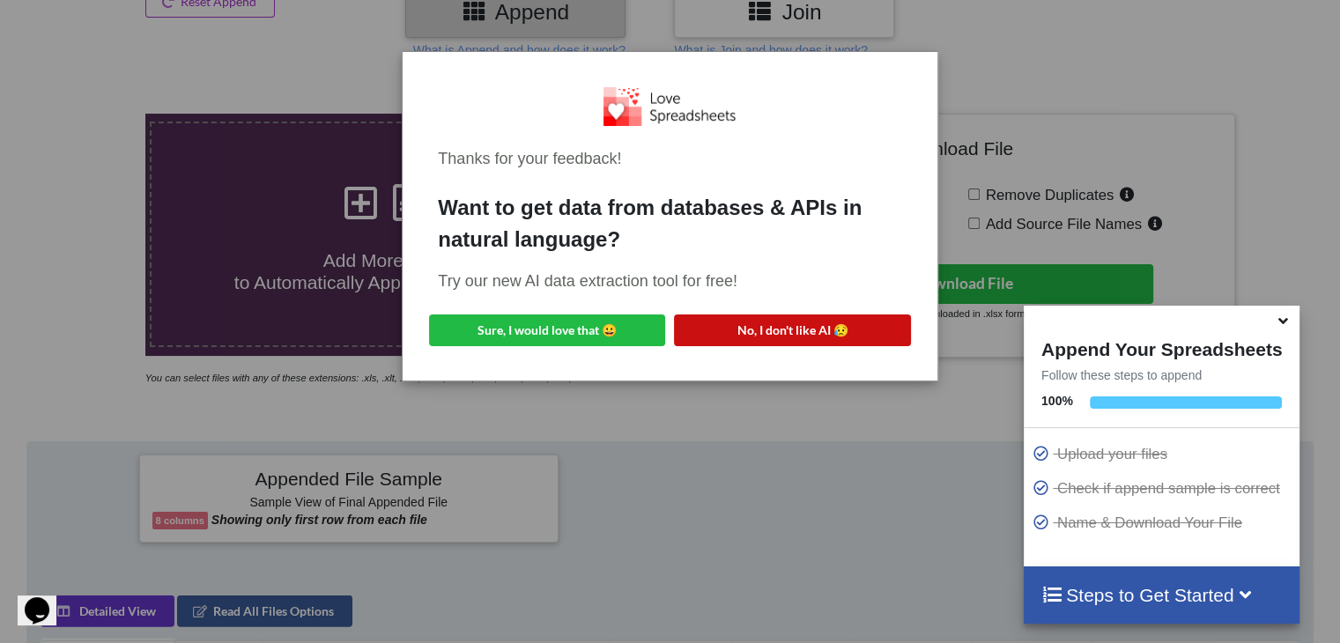
click at [682, 329] on button "No, I don't like AI 😥" at bounding box center [792, 330] width 236 height 32
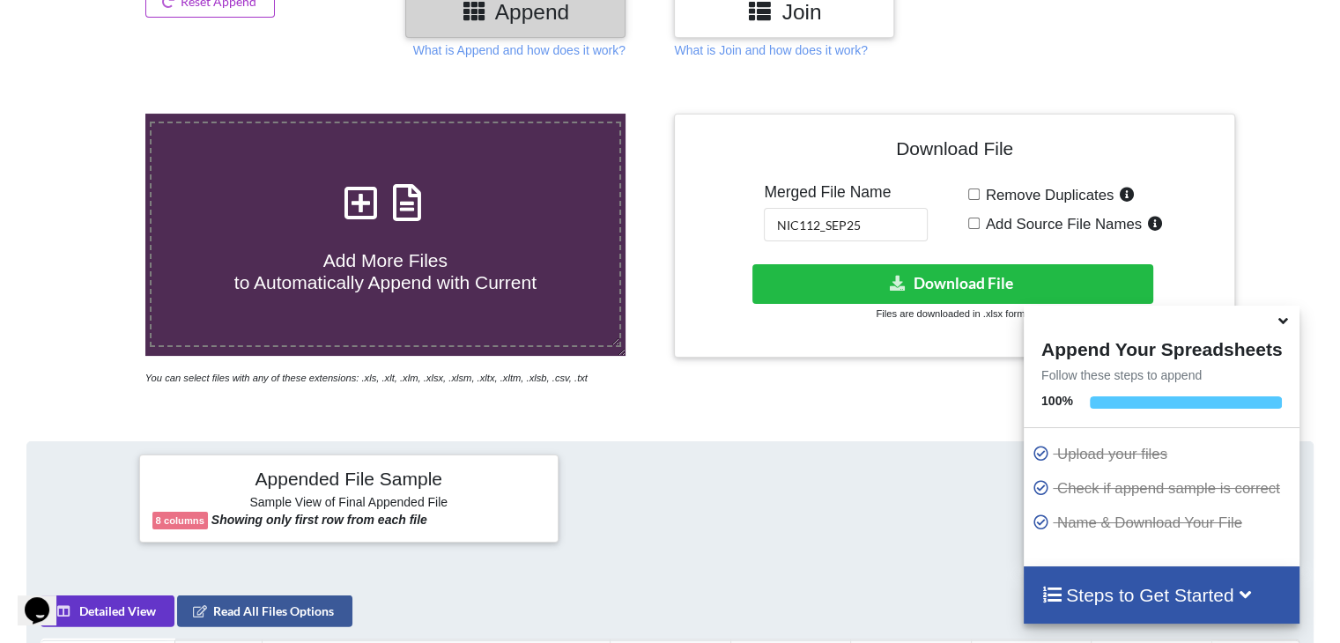
click at [485, 219] on div "Add More Files to Automatically Append with Current" at bounding box center [384, 234] width 467 height 119
click at [92, 114] on input "Add More Files to Automatically Append with Current" at bounding box center [92, 114] width 0 height 0
click at [508, 272] on span "Add More Files to Automatically Append with Current" at bounding box center [385, 271] width 302 height 42
click at [92, 114] on input "Add More Files to Automatically Append with Current" at bounding box center [92, 114] width 0 height 0
type input "C:\fakepath\1.xlsx"
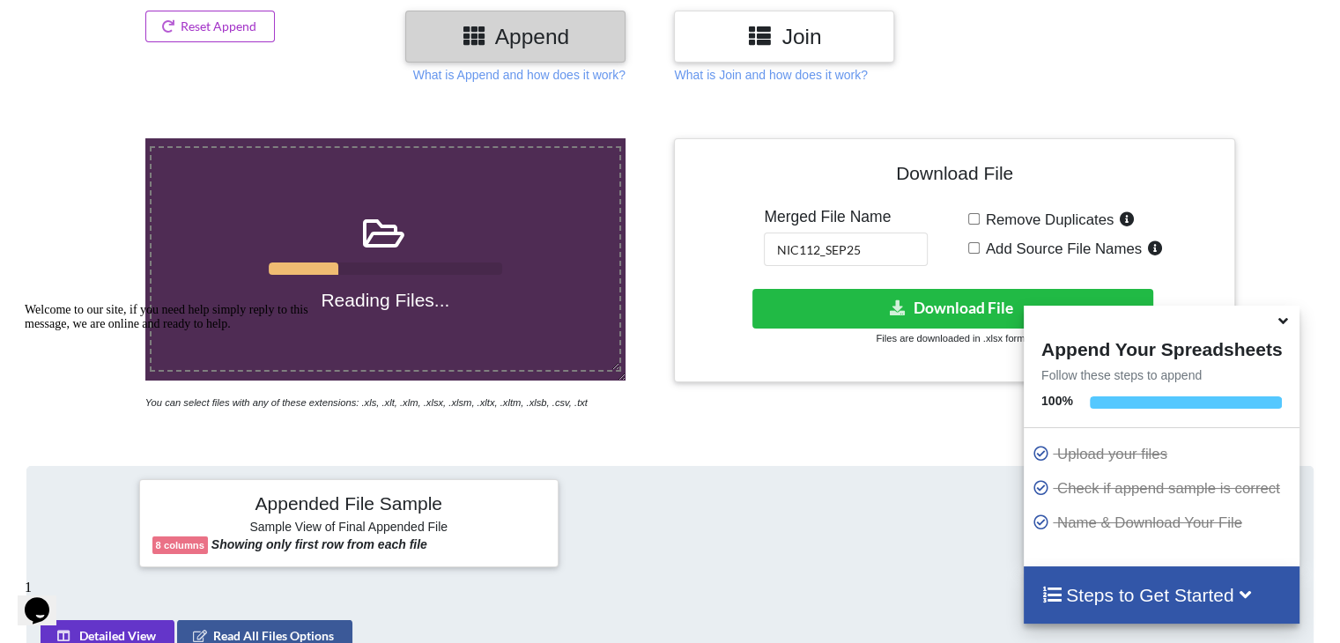
scroll to position [0, 0]
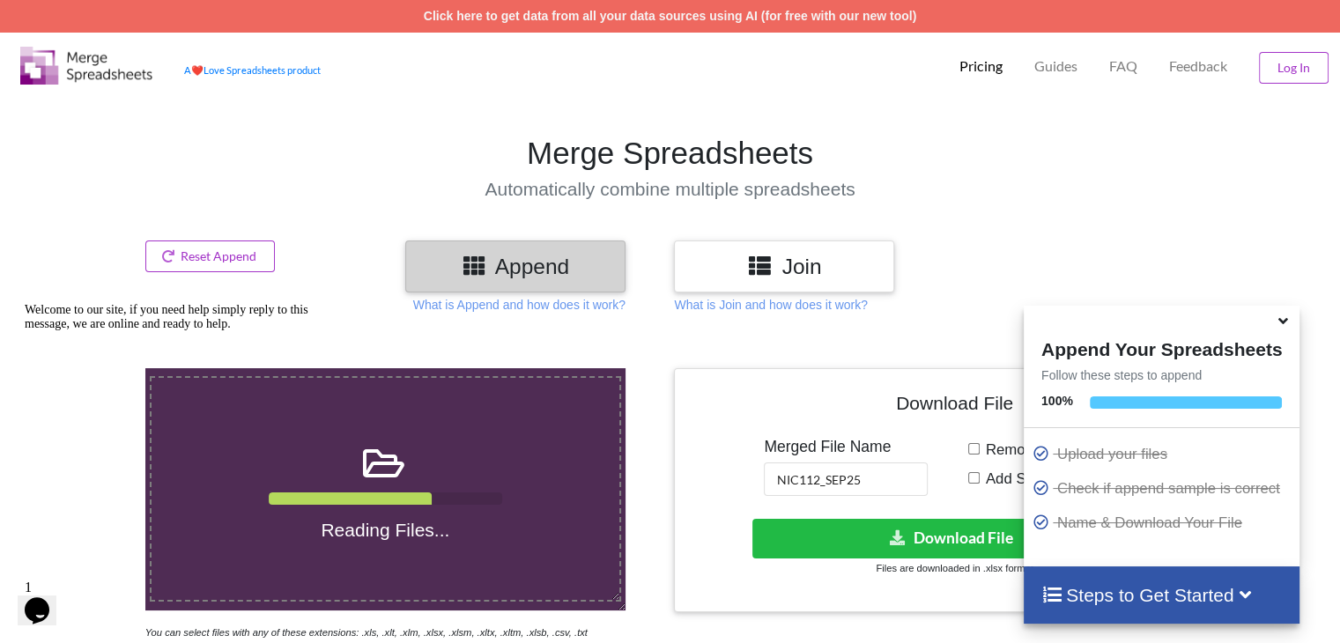
click at [682, 325] on icon at bounding box center [1283, 318] width 18 height 16
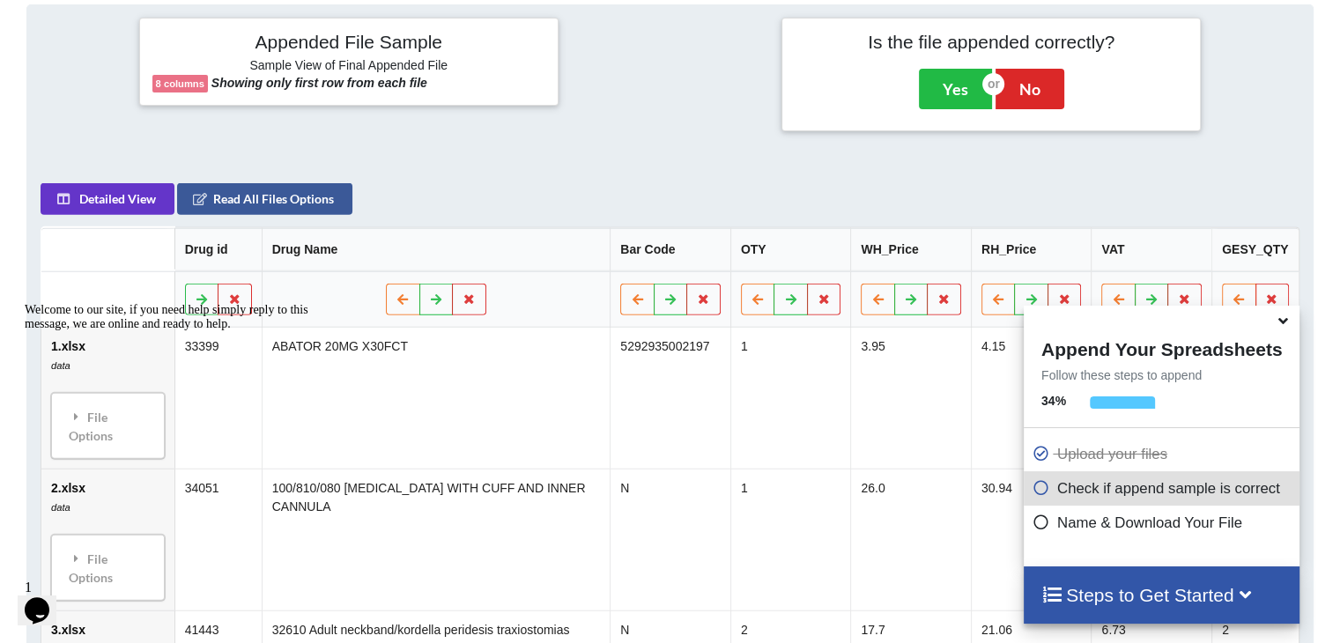
scroll to position [695, 0]
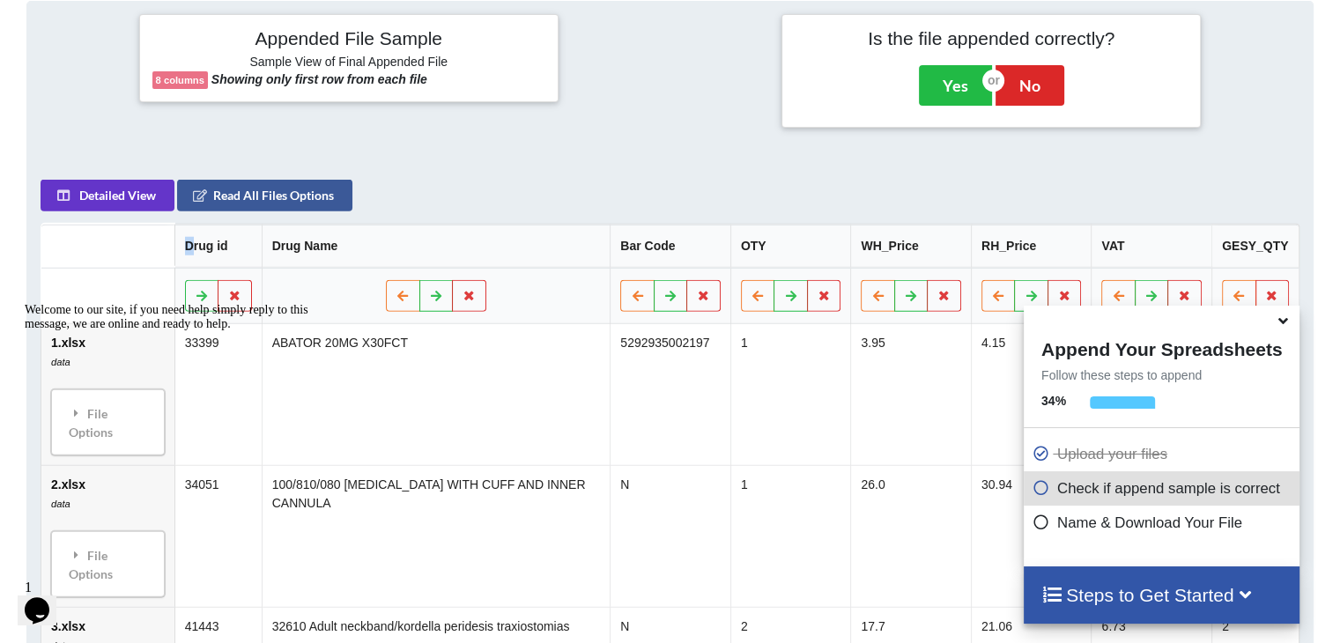
drag, startPoint x: 196, startPoint y: 257, endPoint x: 569, endPoint y: 177, distance: 381.1
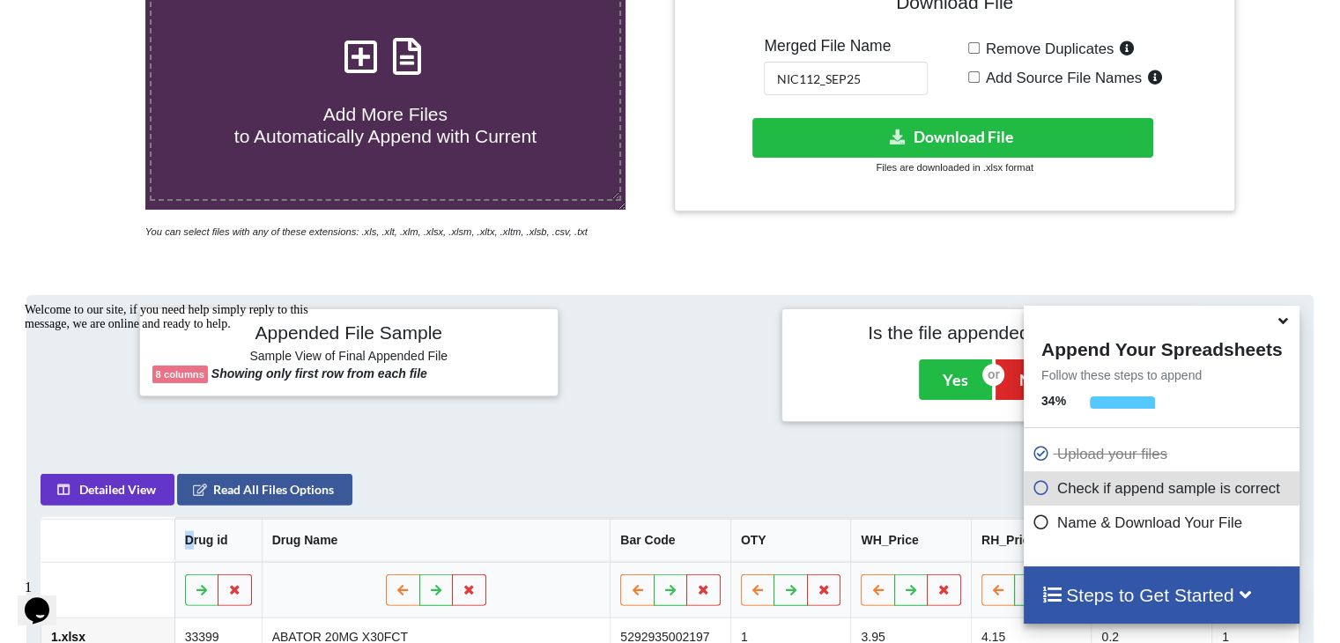
scroll to position [78, 0]
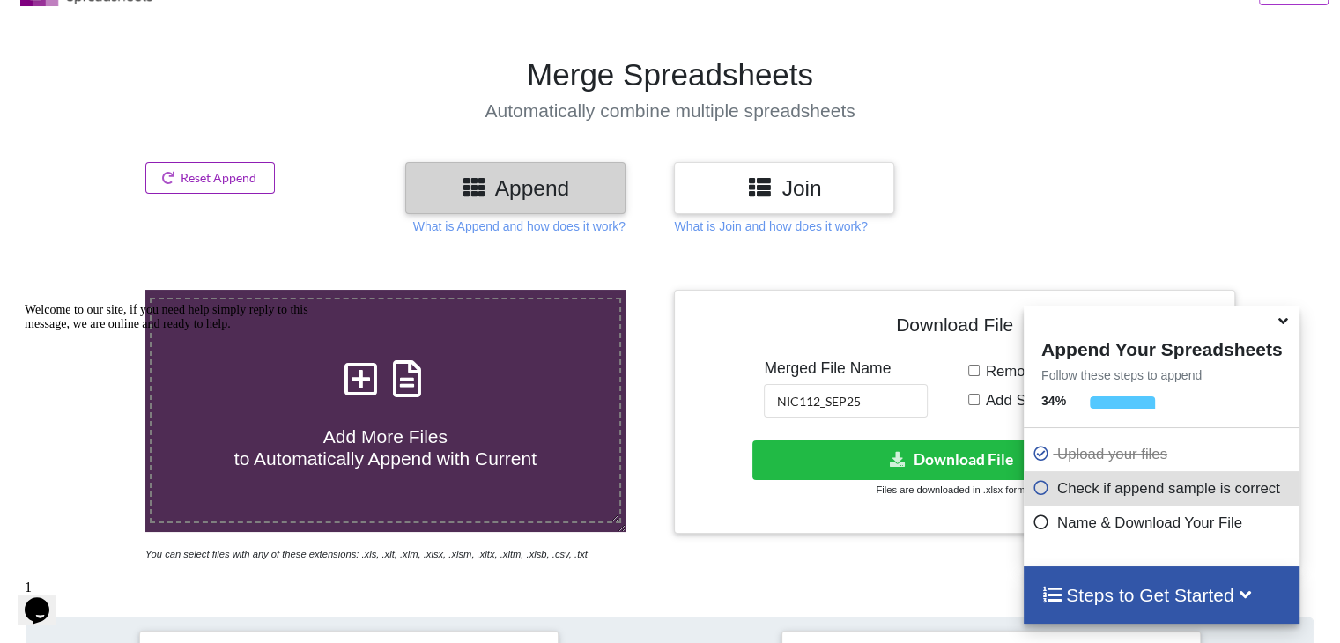
click at [242, 166] on button "Reset Append" at bounding box center [210, 178] width 130 height 32
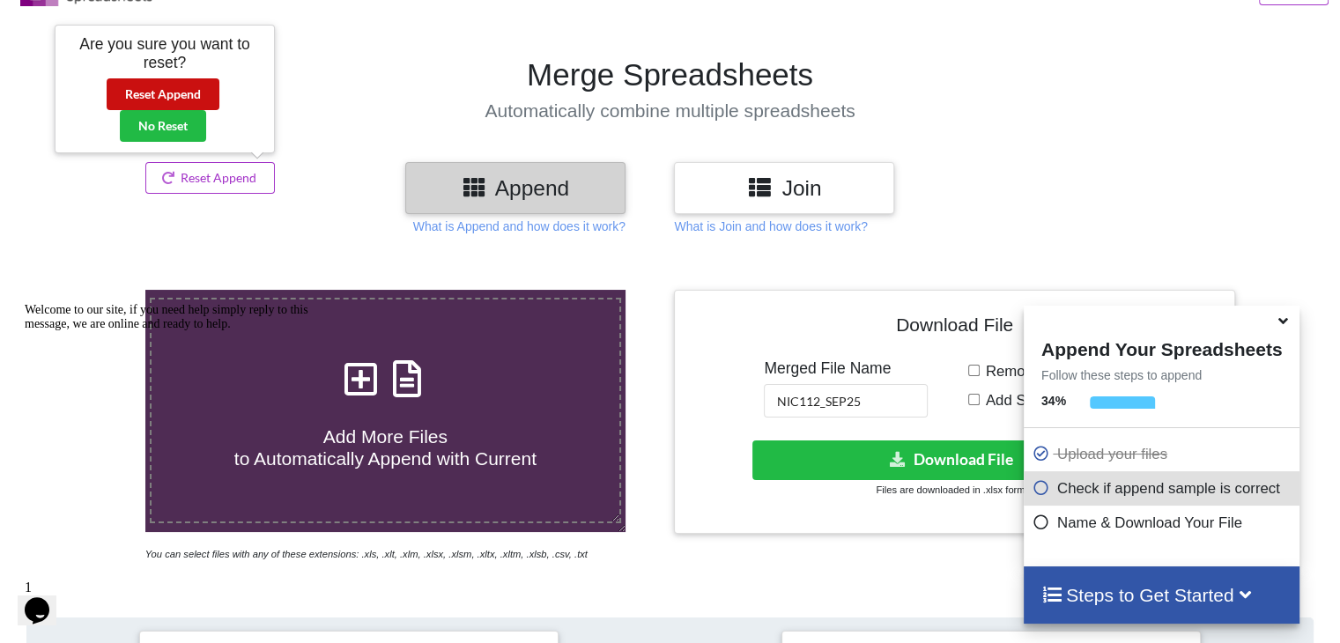
click at [194, 85] on button "Reset Append" at bounding box center [163, 94] width 113 height 32
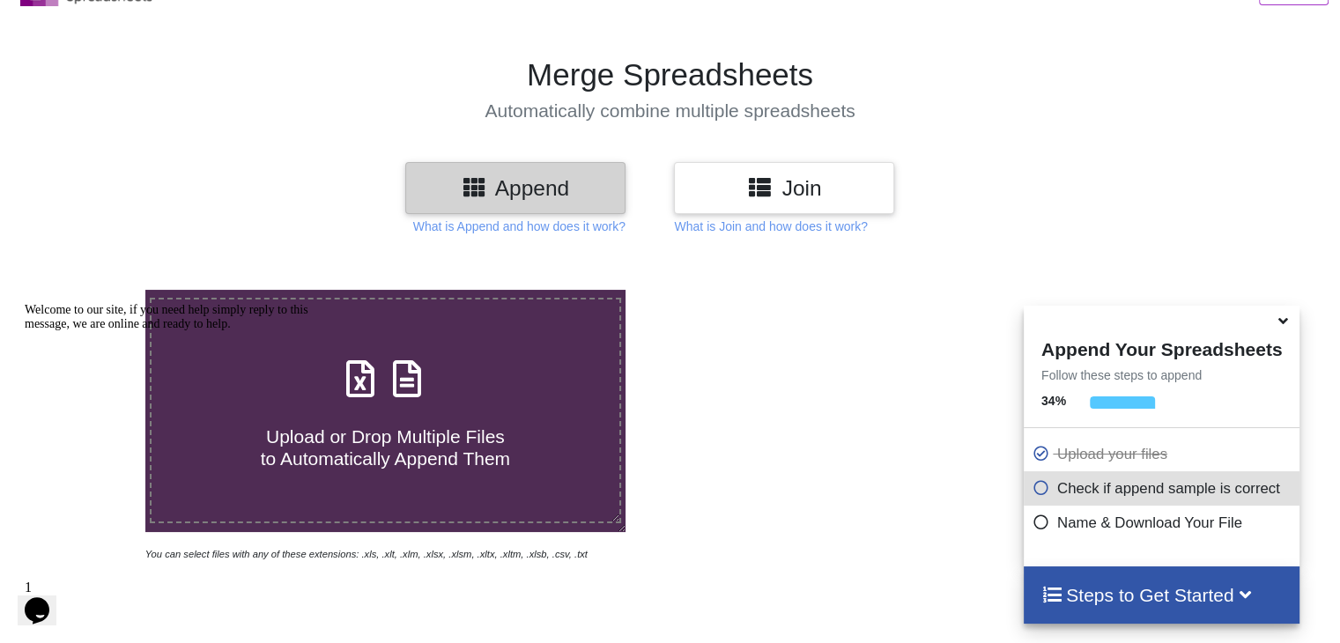
click at [444, 390] on div "Upload or Drop Multiple Files to Automatically Append Them" at bounding box center [384, 410] width 467 height 119
click at [92, 290] on input "Upload or Drop Multiple Files to Automatically Append Them" at bounding box center [92, 290] width 0 height 0
click at [682, 326] on icon at bounding box center [1283, 318] width 18 height 16
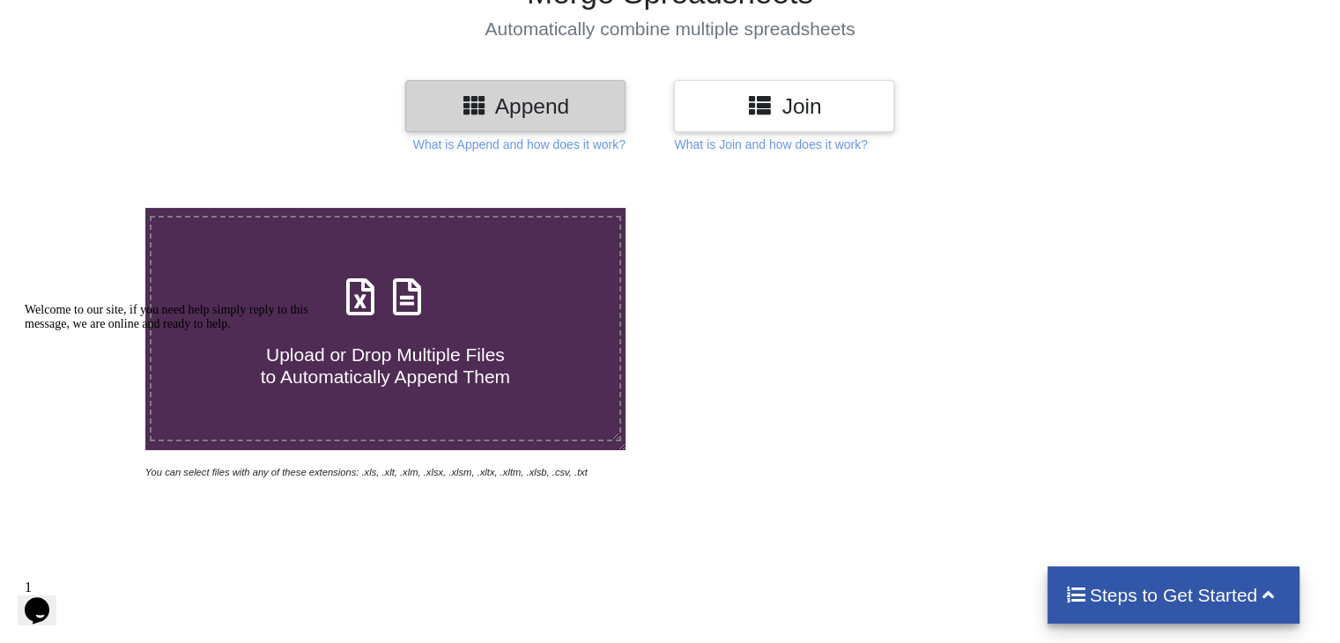
scroll to position [264, 0]
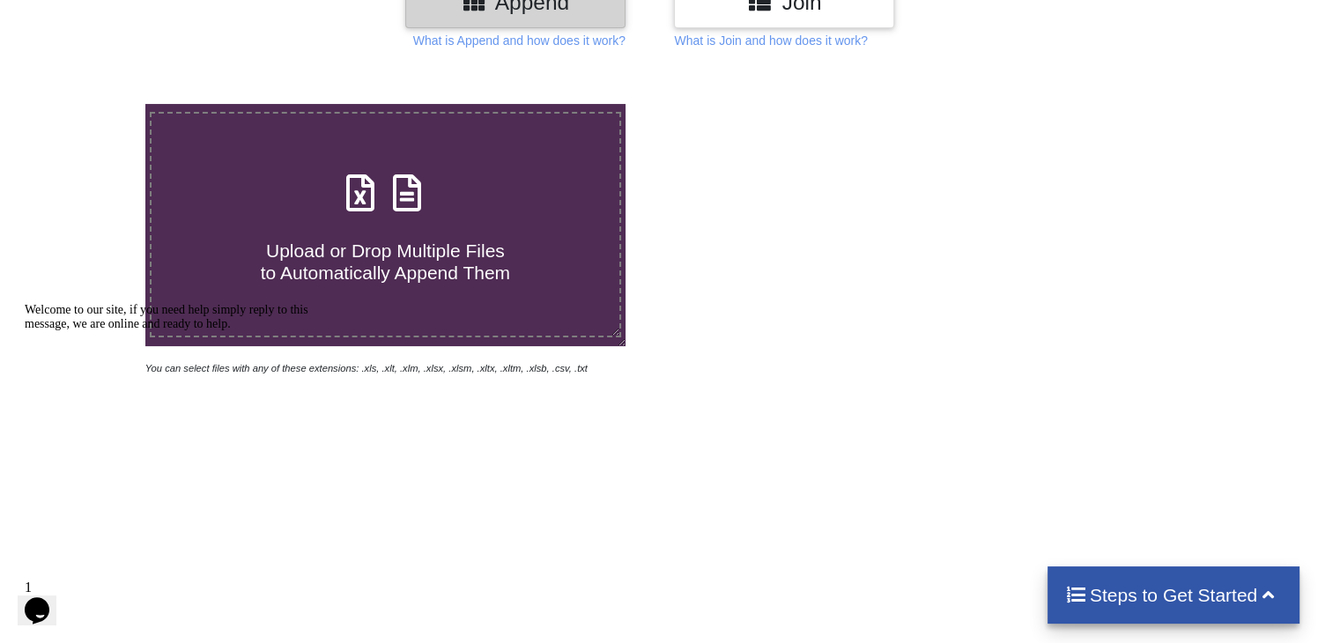
click at [454, 206] on div "Upload or Drop Multiple Files to Automatically Append Them" at bounding box center [384, 225] width 467 height 119
click at [92, 104] on input "Upload or Drop Multiple Files to Automatically Append Them" at bounding box center [92, 104] width 0 height 0
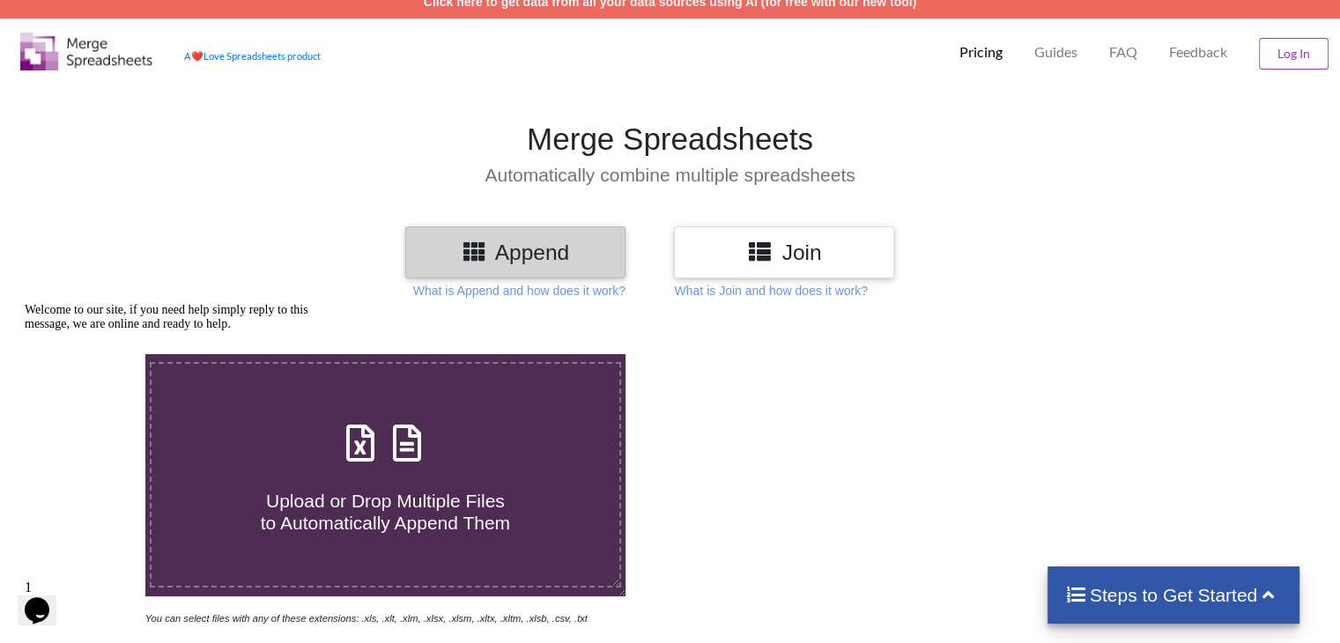
scroll to position [0, 0]
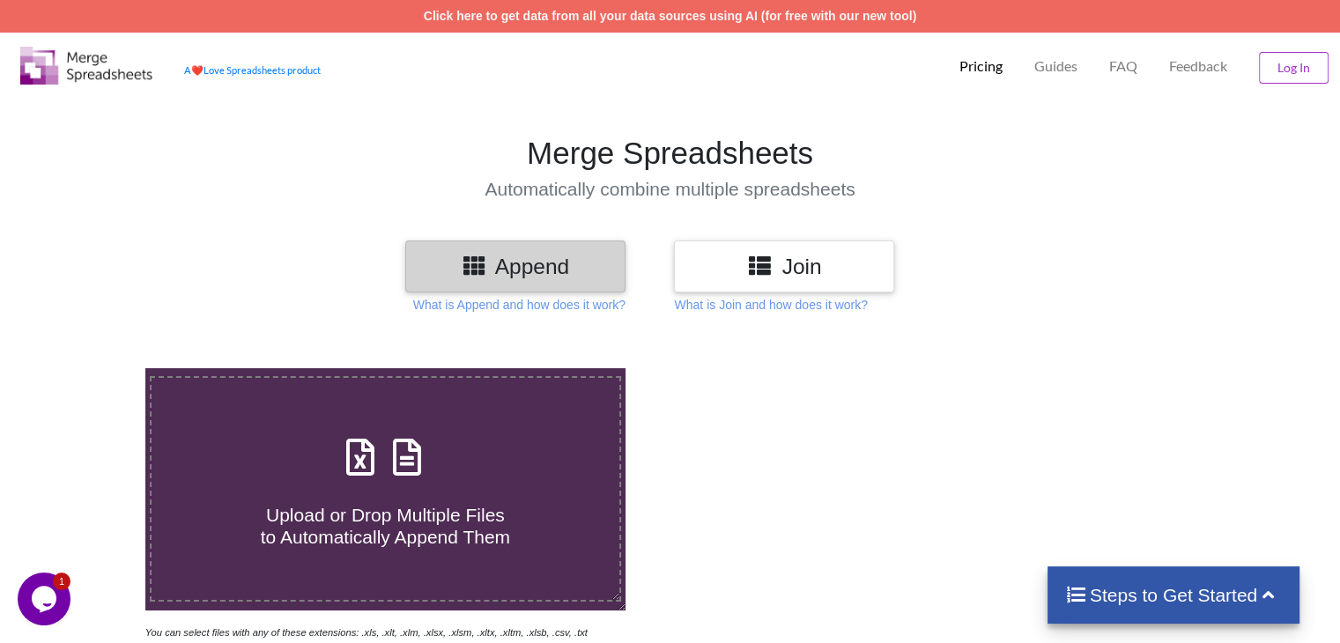
drag, startPoint x: 431, startPoint y: 486, endPoint x: 671, endPoint y: 484, distance: 240.5
click at [431, 486] on h4 "Upload or Drop Multiple Files to Automatically Append Them" at bounding box center [384, 515] width 467 height 67
click at [92, 368] on input "Upload or Drop Multiple Files to Automatically Append Them" at bounding box center [92, 368] width 0 height 0
type input "C:\fakepath\1.xlsx"
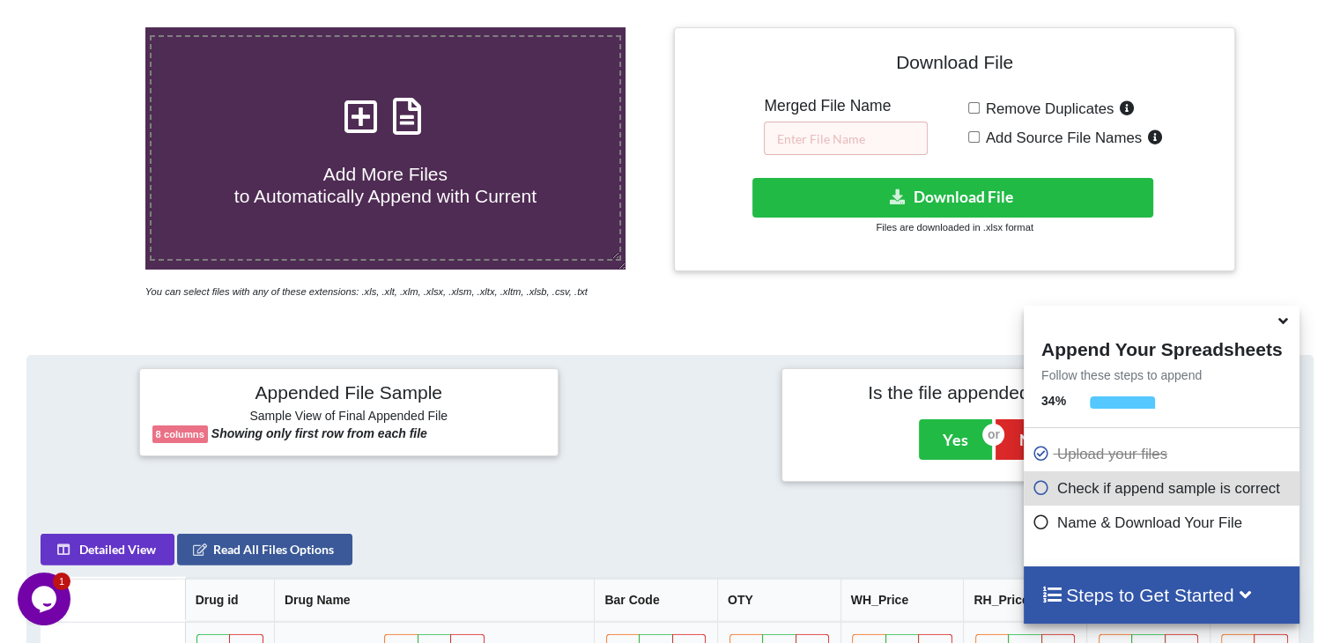
scroll to position [255, 0]
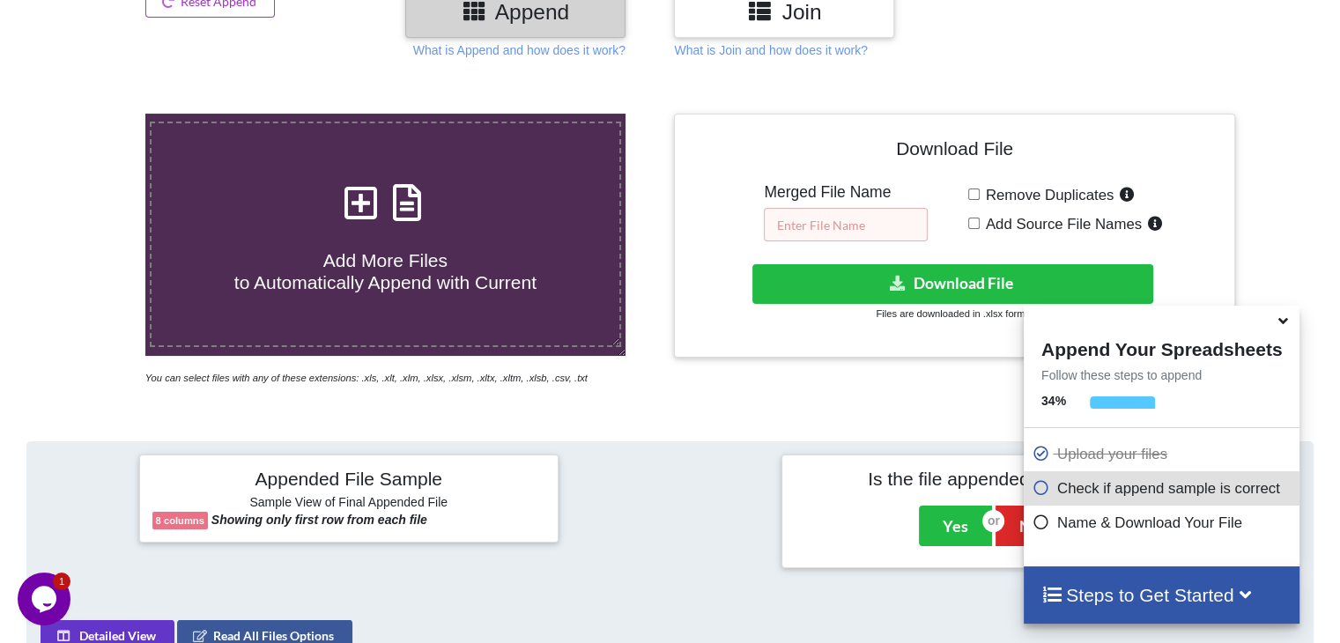
click at [846, 229] on input "text" at bounding box center [846, 224] width 164 height 33
paste input "FAM009_SEP25"
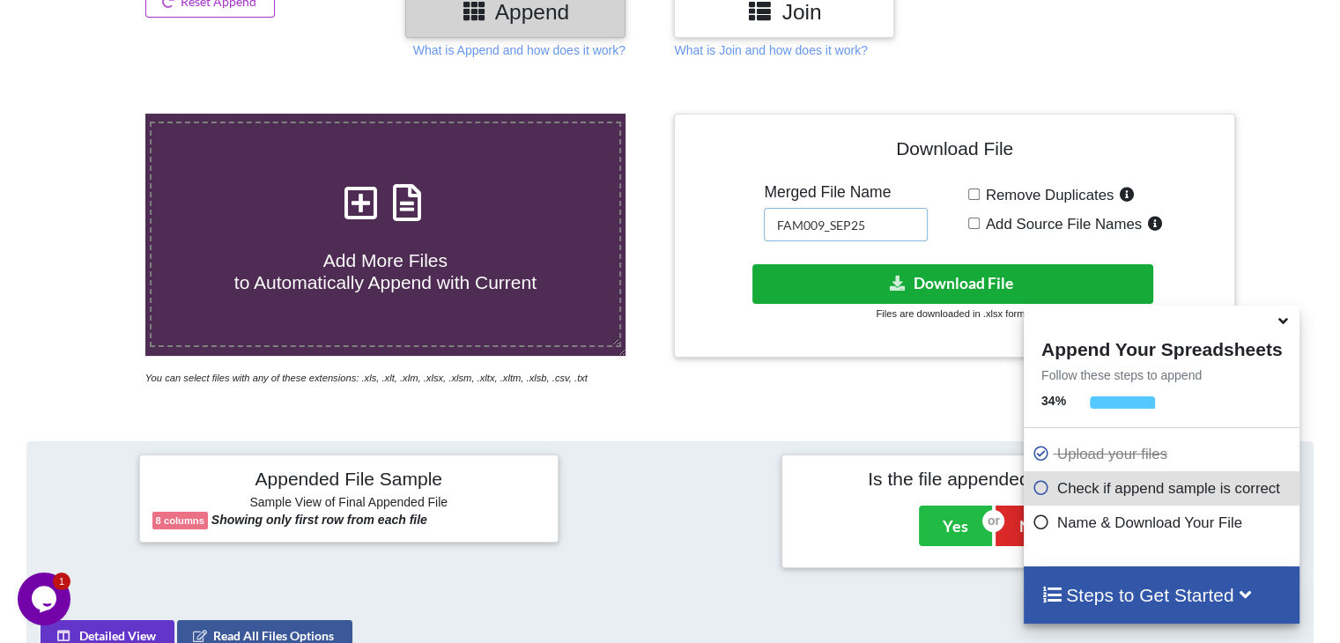
type input "FAM009_SEP25"
click at [846, 277] on button "Download File" at bounding box center [952, 284] width 401 height 40
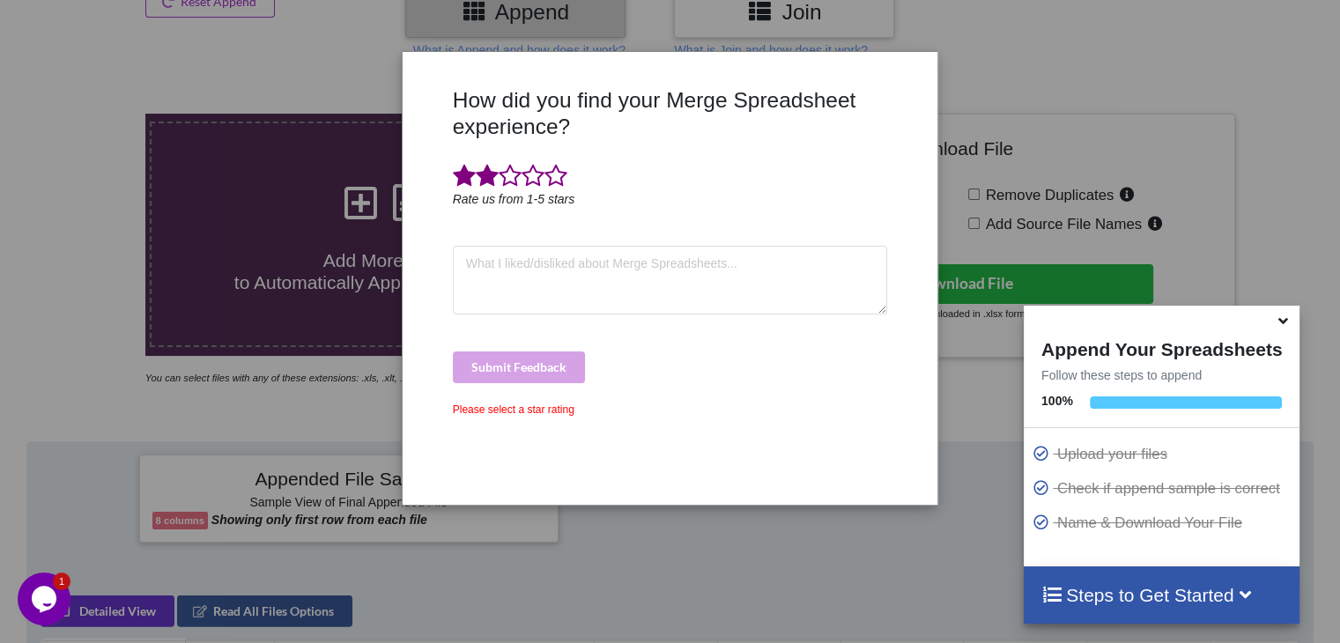
click at [499, 183] on span at bounding box center [510, 176] width 23 height 25
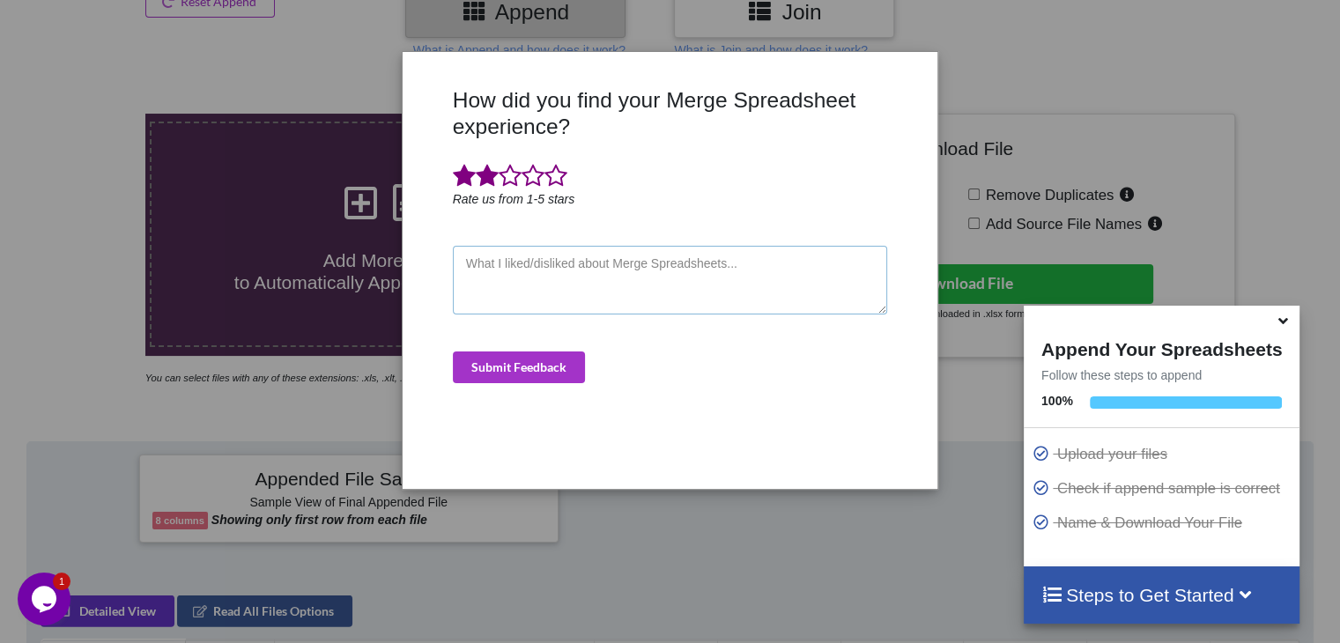
click at [507, 293] on textarea at bounding box center [670, 280] width 435 height 69
drag, startPoint x: 538, startPoint y: 383, endPoint x: 536, endPoint y: 371, distance: 12.6
click at [537, 375] on div "How did you find your Merge Spreadsheet experience? Rate us from 1-5 stars Subm…" at bounding box center [670, 281] width 444 height 388
click at [536, 370] on button "Submit Feedback" at bounding box center [519, 367] width 132 height 32
click at [567, 283] on textarea at bounding box center [670, 280] width 435 height 69
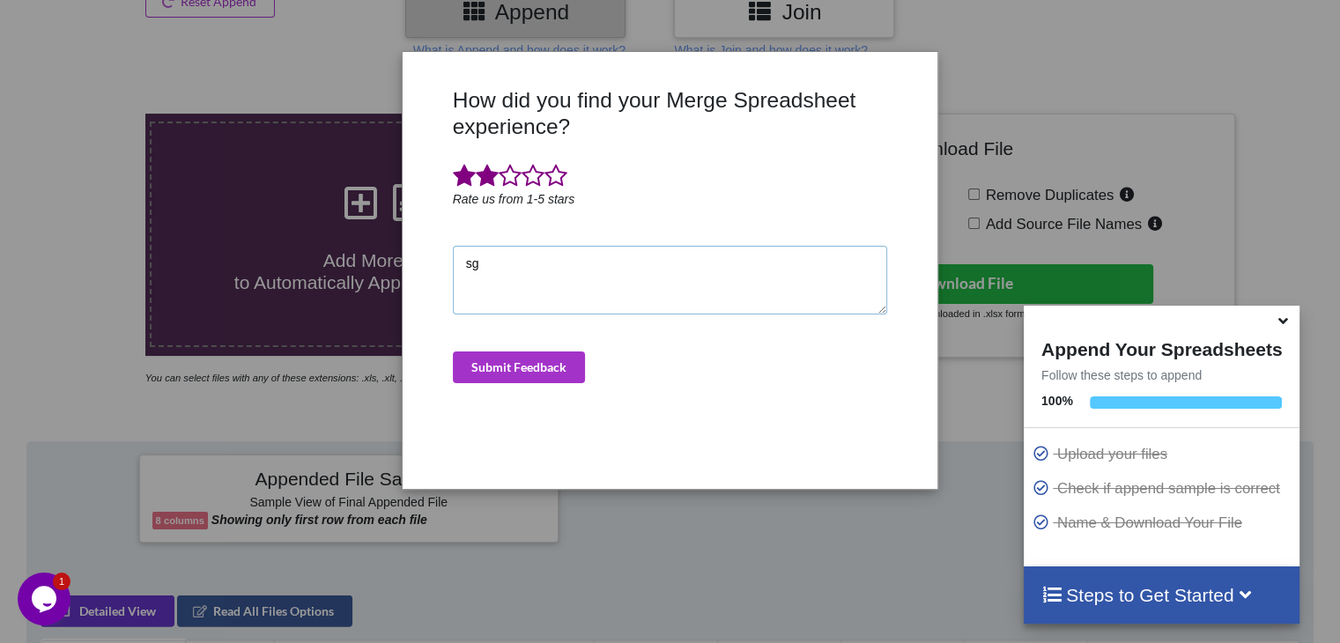
type textarea "sgd"
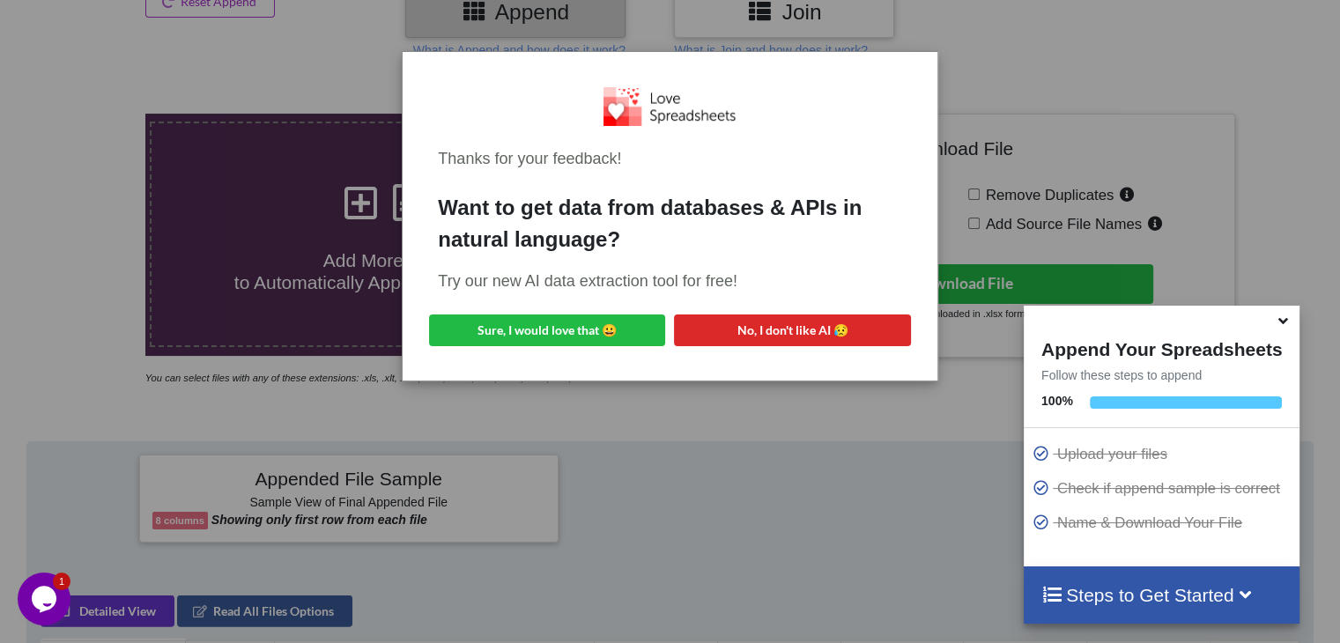
click at [548, 373] on div "Thanks for your feedback! Want to get data from databases & APIs in natural lan…" at bounding box center [670, 216] width 534 height 328
click at [772, 330] on button "No, I don't like AI 😥" at bounding box center [792, 330] width 236 height 32
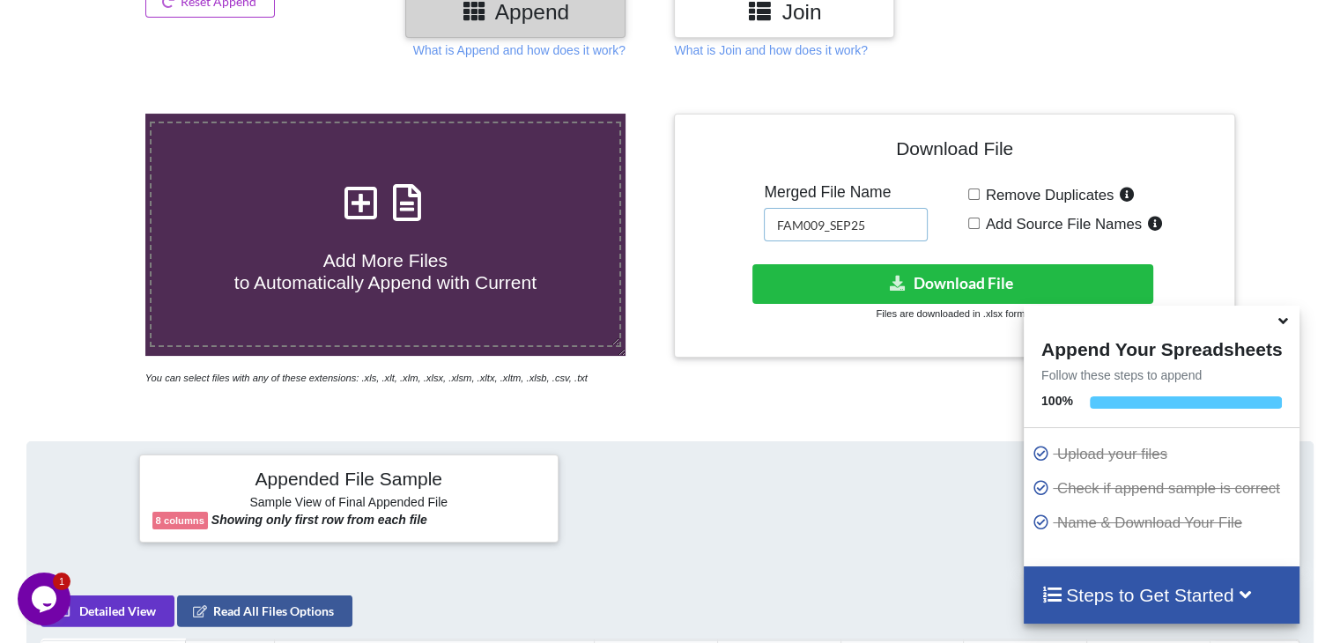
drag, startPoint x: 872, startPoint y: 227, endPoint x: 729, endPoint y: 254, distance: 145.1
click at [729, 254] on div "Download File Merged File Name FAM009_SEP25 Remove Duplicates Add Source File N…" at bounding box center [954, 236] width 534 height 218
paste input "LIM056"
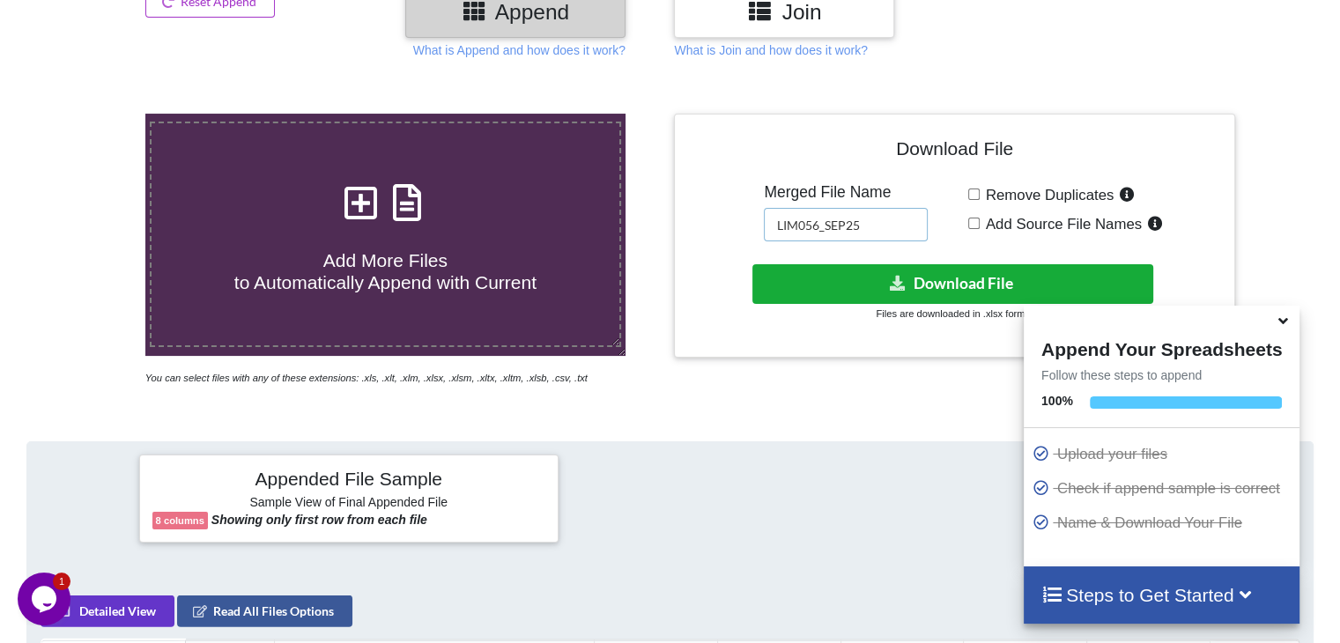
type input "LIM056_SEP25"
click at [821, 280] on button "Download File" at bounding box center [952, 284] width 401 height 40
